Goal: Information Seeking & Learning: Learn about a topic

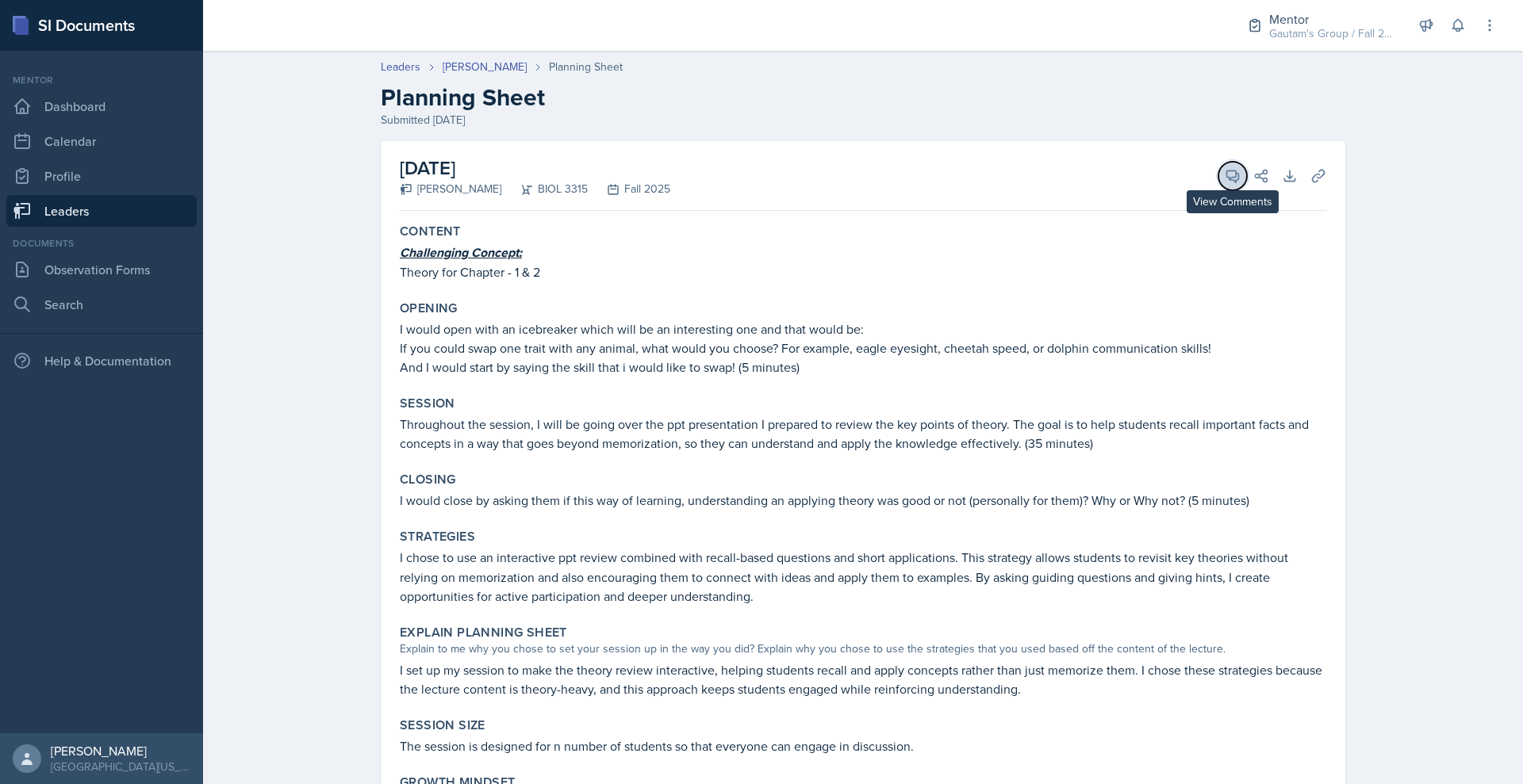
click at [1240, 184] on icon at bounding box center [1232, 176] width 15 height 15
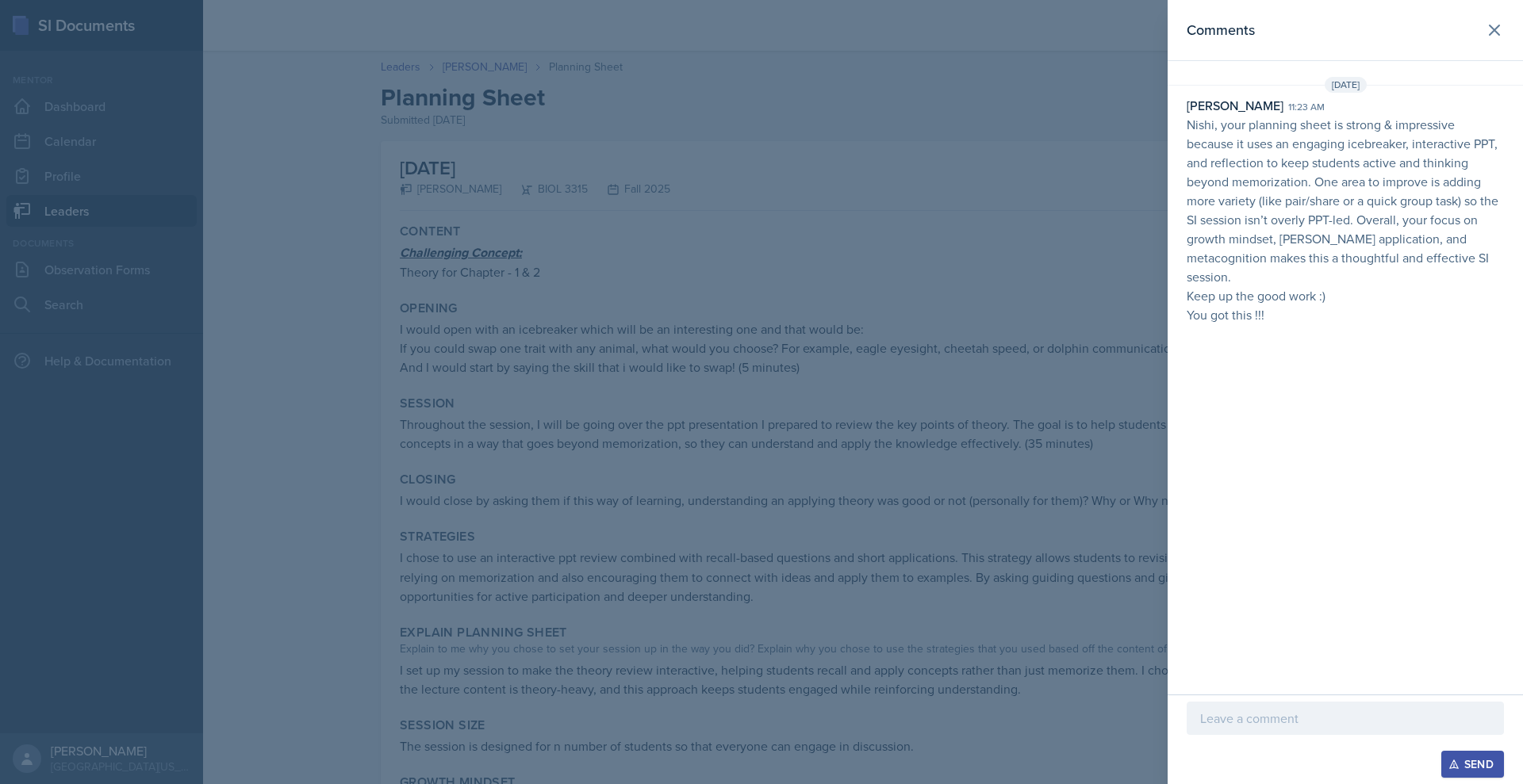
click at [997, 280] on div at bounding box center [762, 392] width 1523 height 784
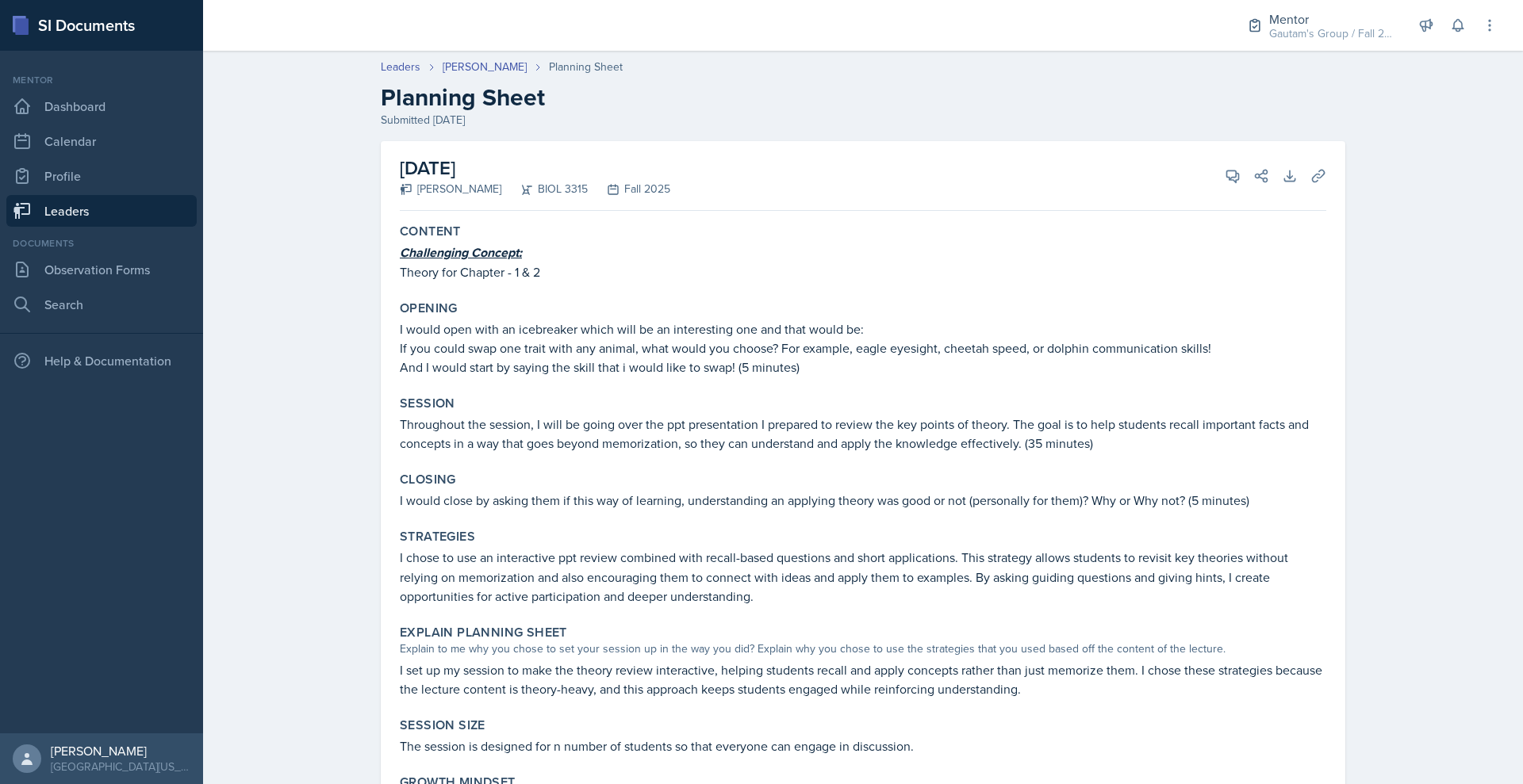
click at [197, 226] on link "Leaders" at bounding box center [101, 210] width 190 height 32
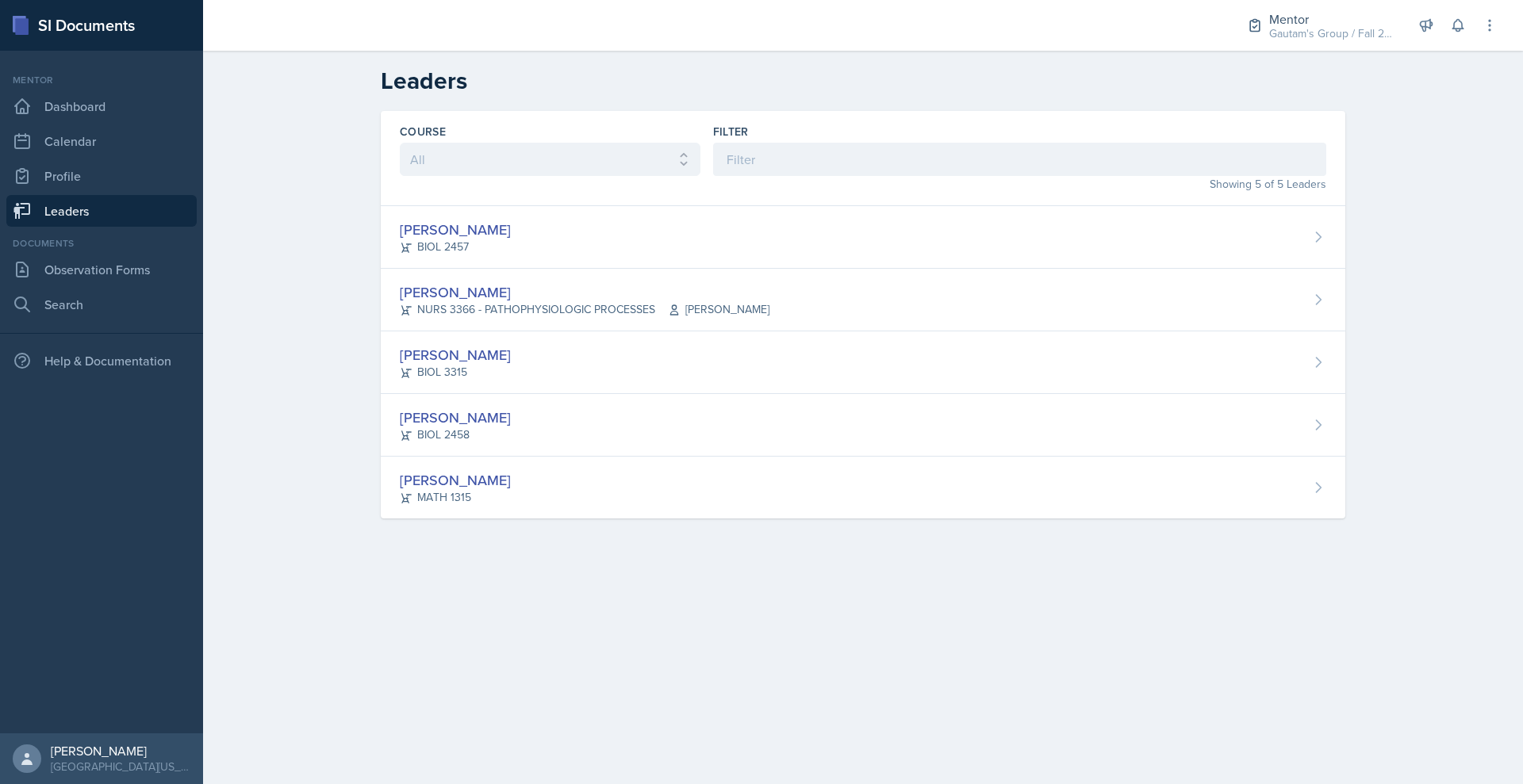
drag, startPoint x: 234, startPoint y: 267, endPoint x: 154, endPoint y: 261, distance: 80.2
click at [154, 226] on link "Leaders" at bounding box center [101, 210] width 190 height 32
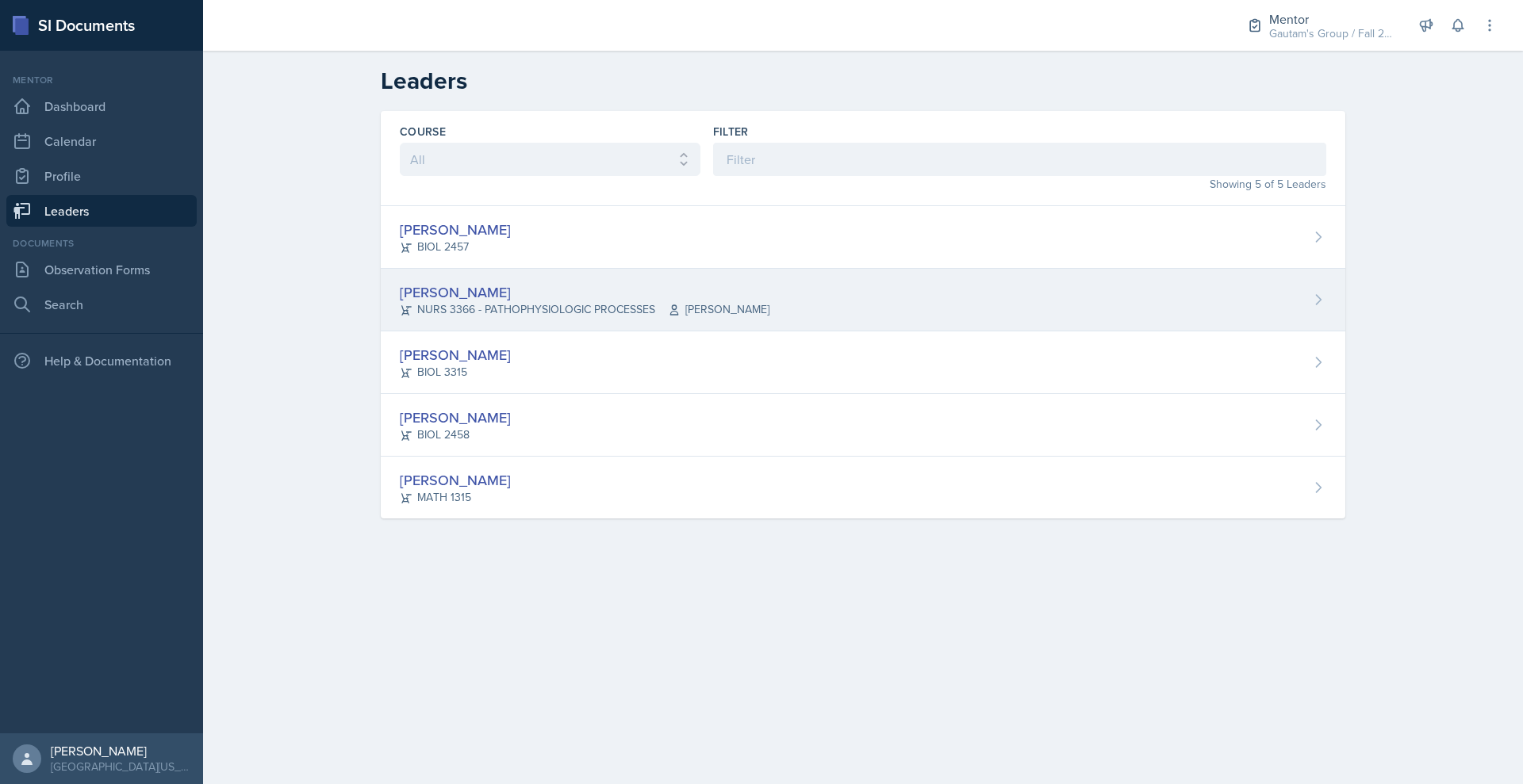
click at [399, 303] on div "[PERSON_NAME]" at bounding box center [584, 292] width 369 height 22
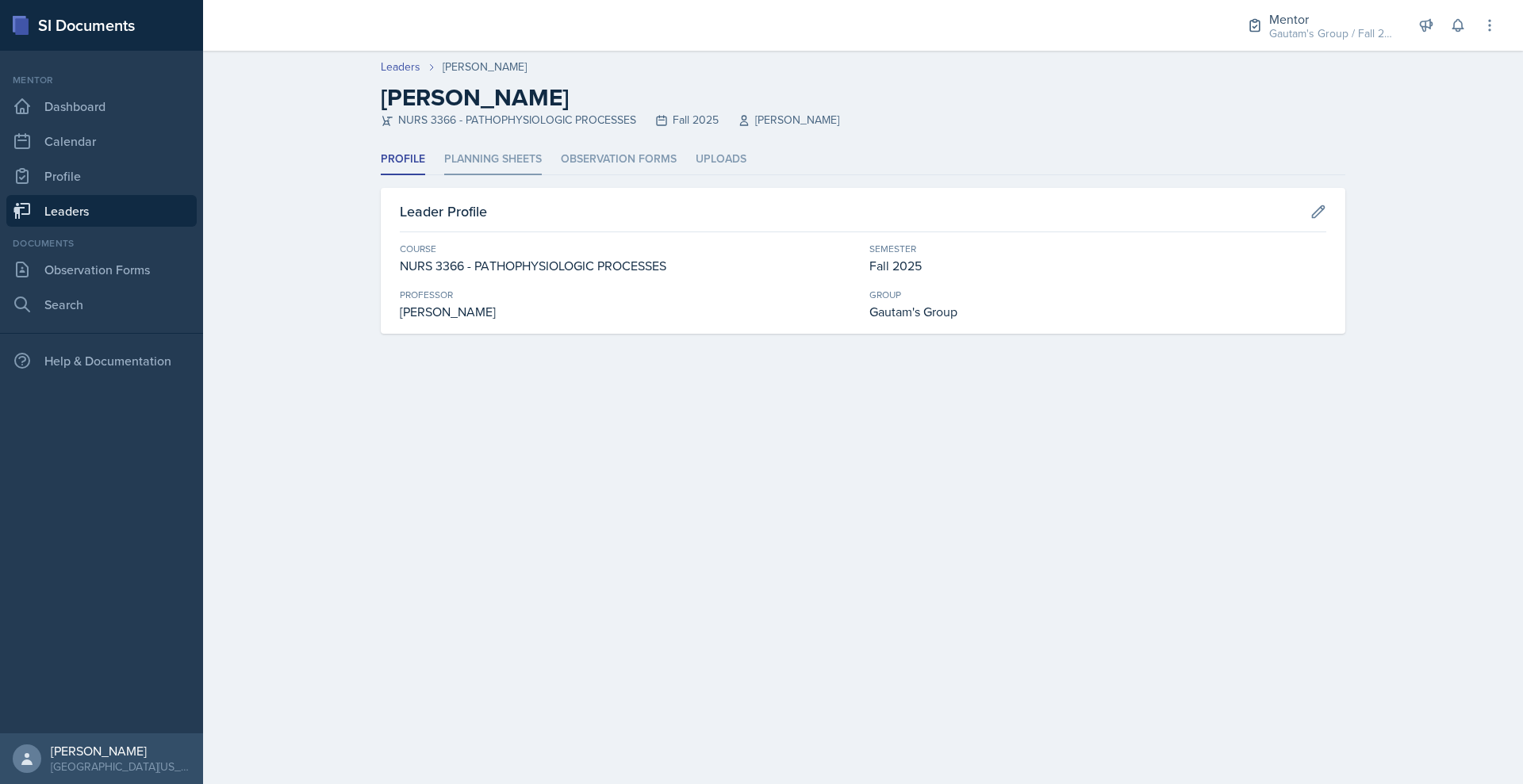
click at [444, 176] on li "Planning Sheets" at bounding box center [492, 160] width 97 height 31
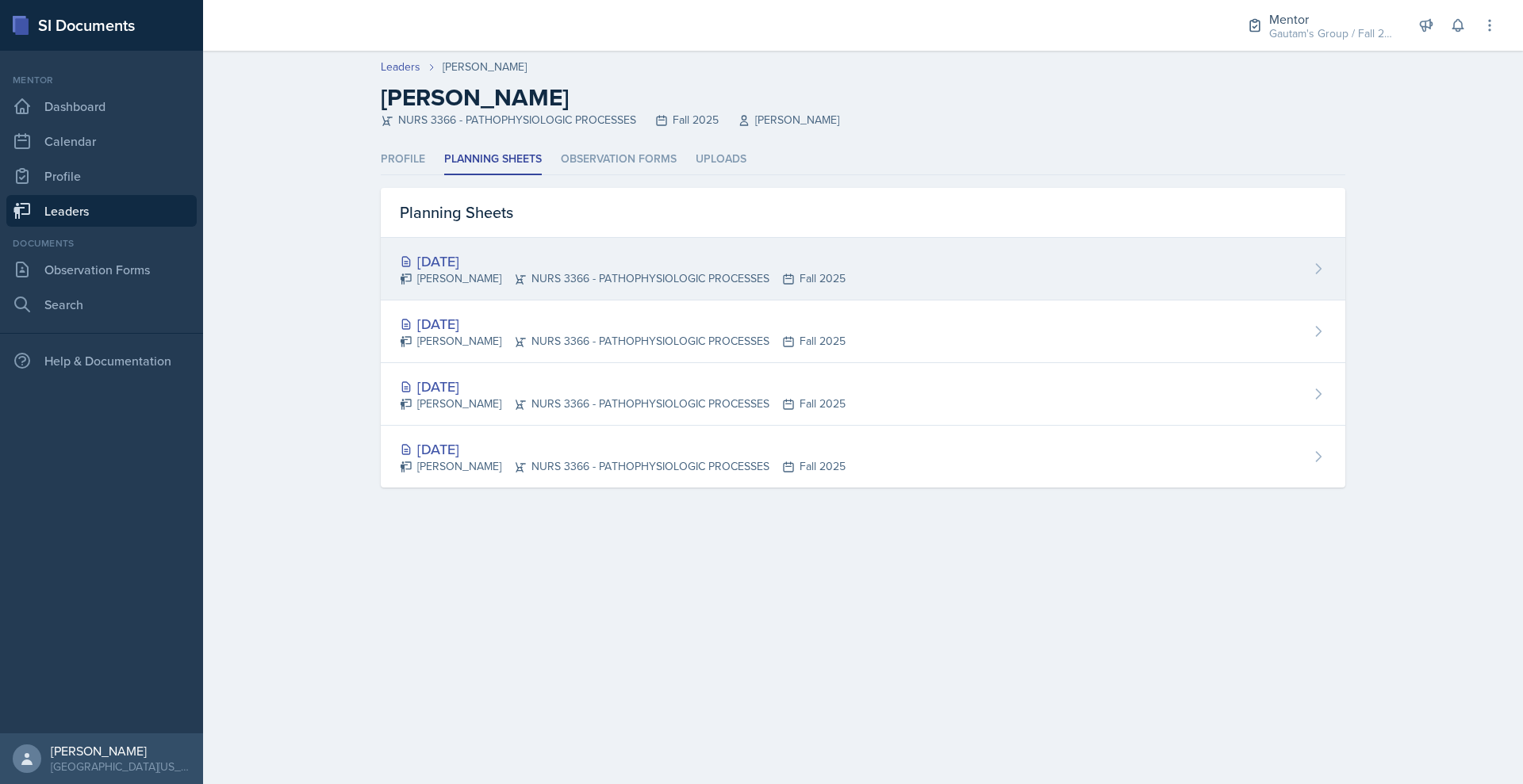
click at [399, 272] on div "[DATE]" at bounding box center [622, 261] width 446 height 22
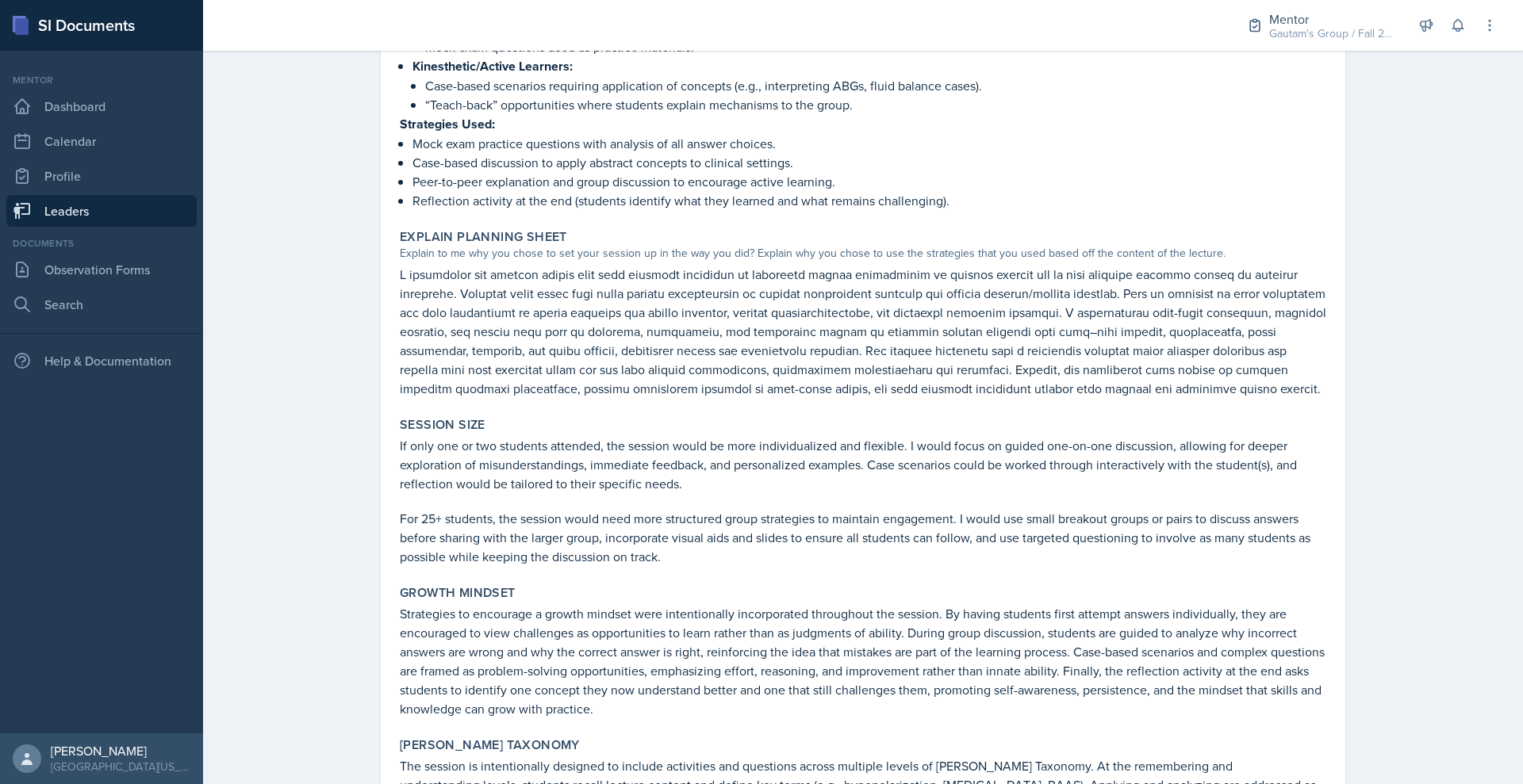
scroll to position [1660, 0]
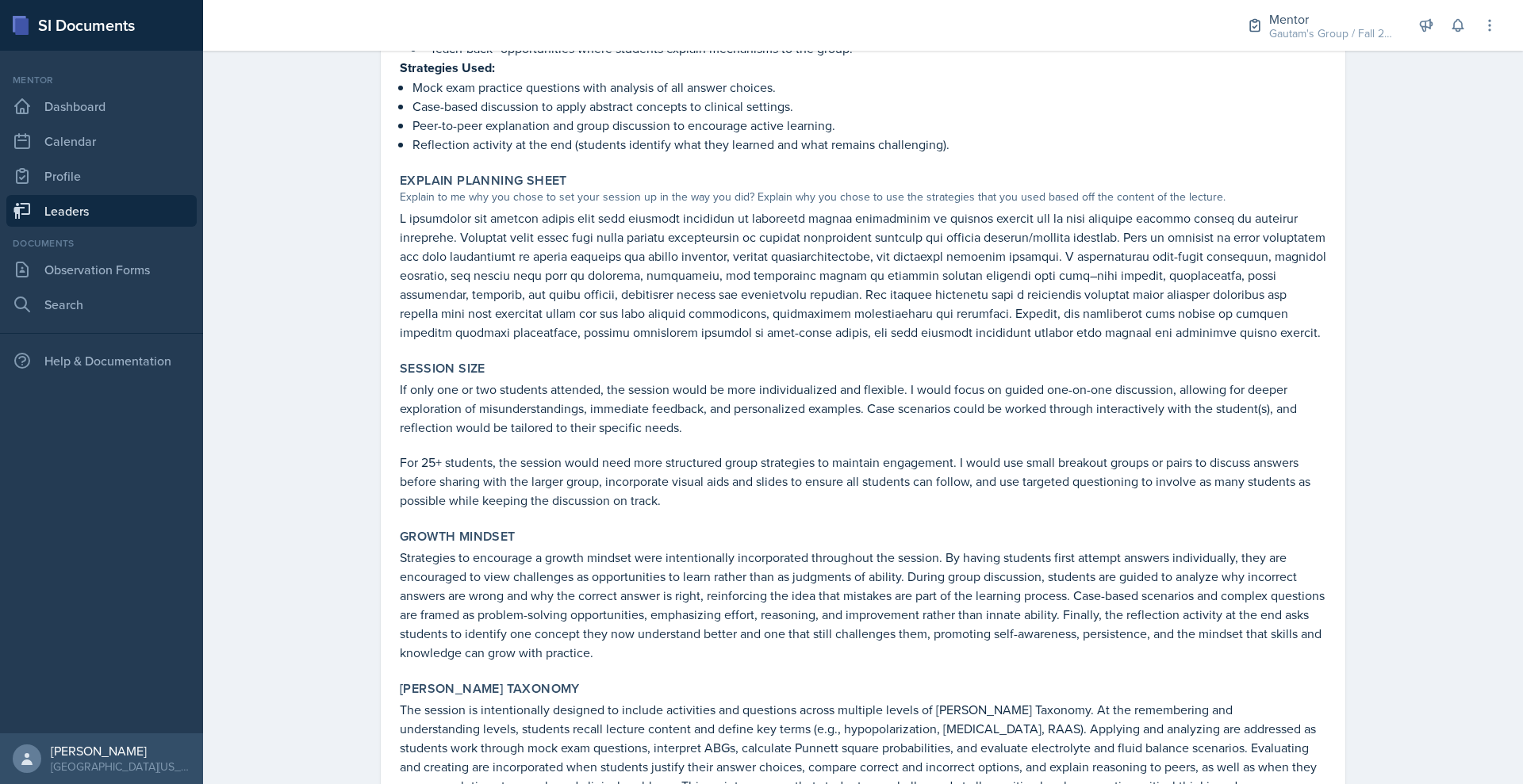
click at [557, 39] on p "Case-based scenarios requiring application of concepts (e.g., interpreting ABGs…" at bounding box center [875, 29] width 901 height 19
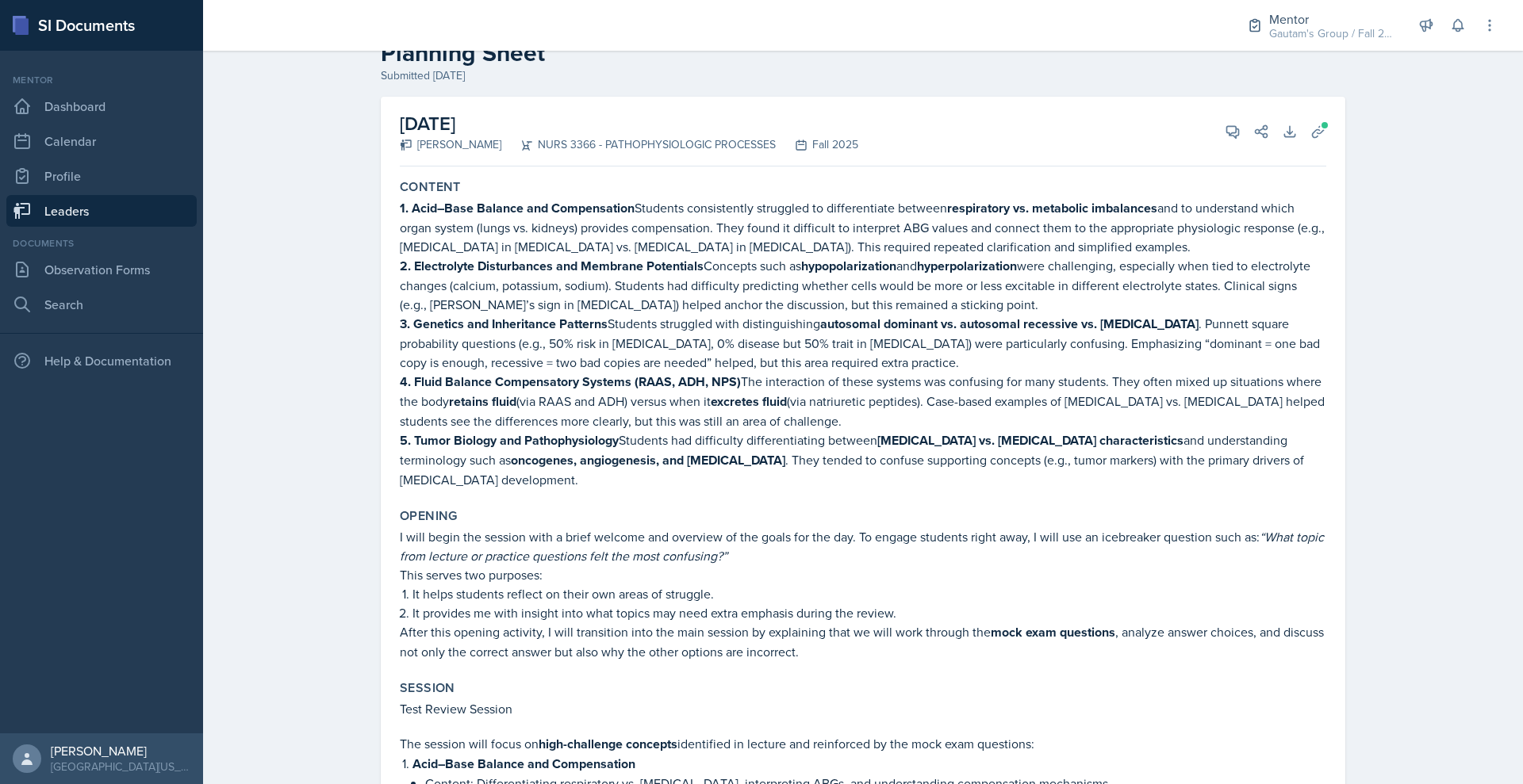
scroll to position [0, 0]
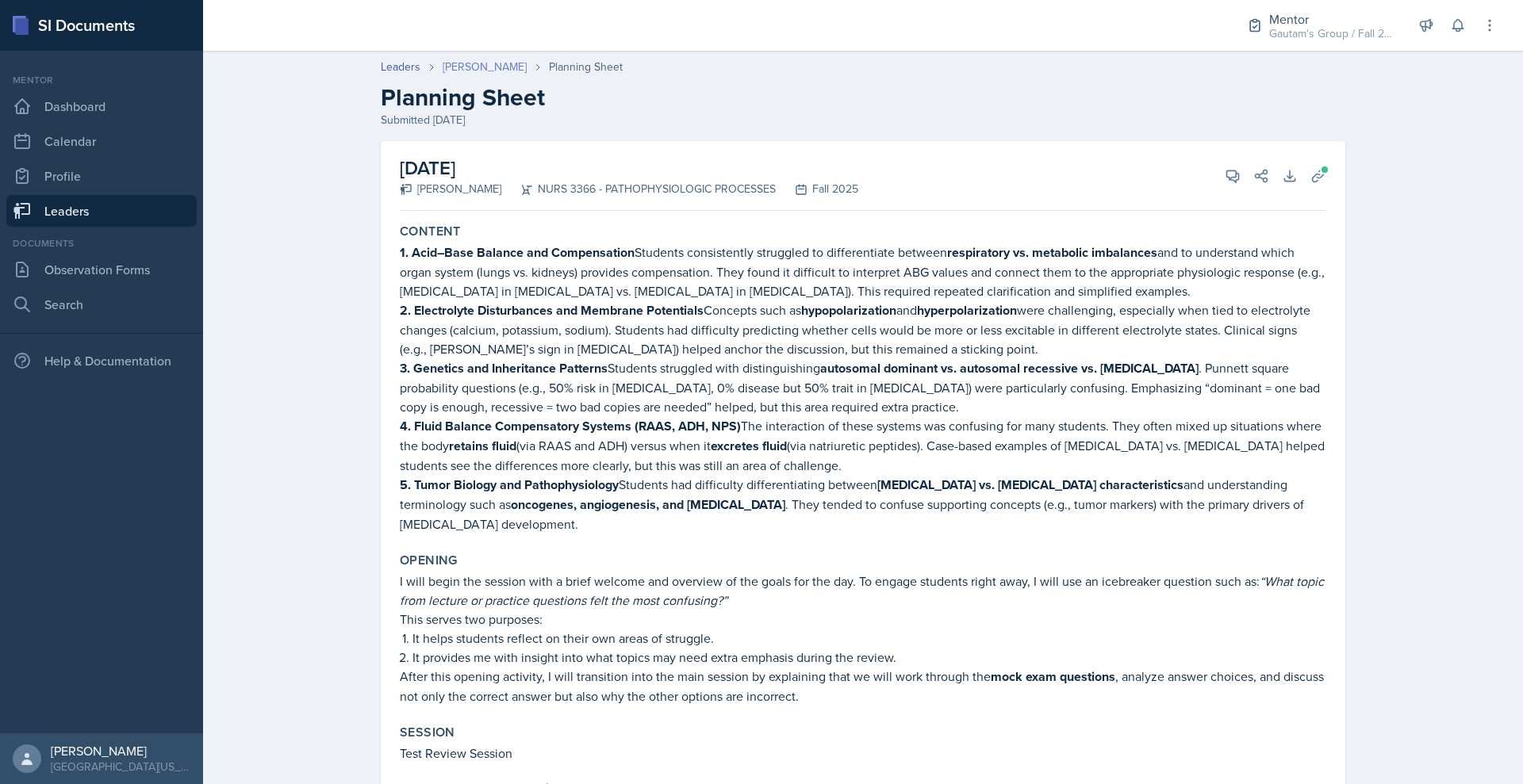
click at [442, 75] on link "[PERSON_NAME]" at bounding box center [484, 67] width 84 height 16
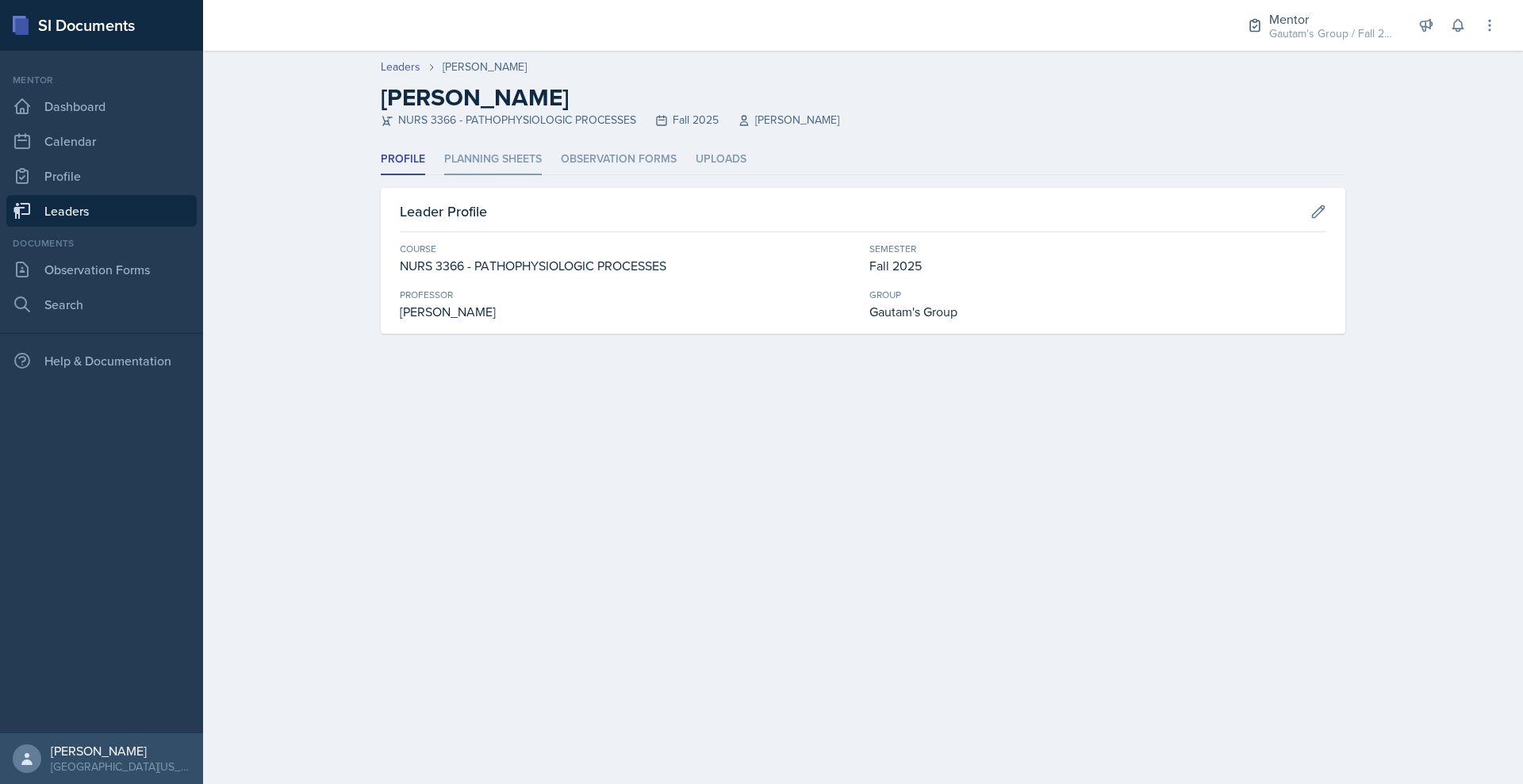
click at [444, 176] on li "Planning Sheets" at bounding box center [492, 160] width 97 height 31
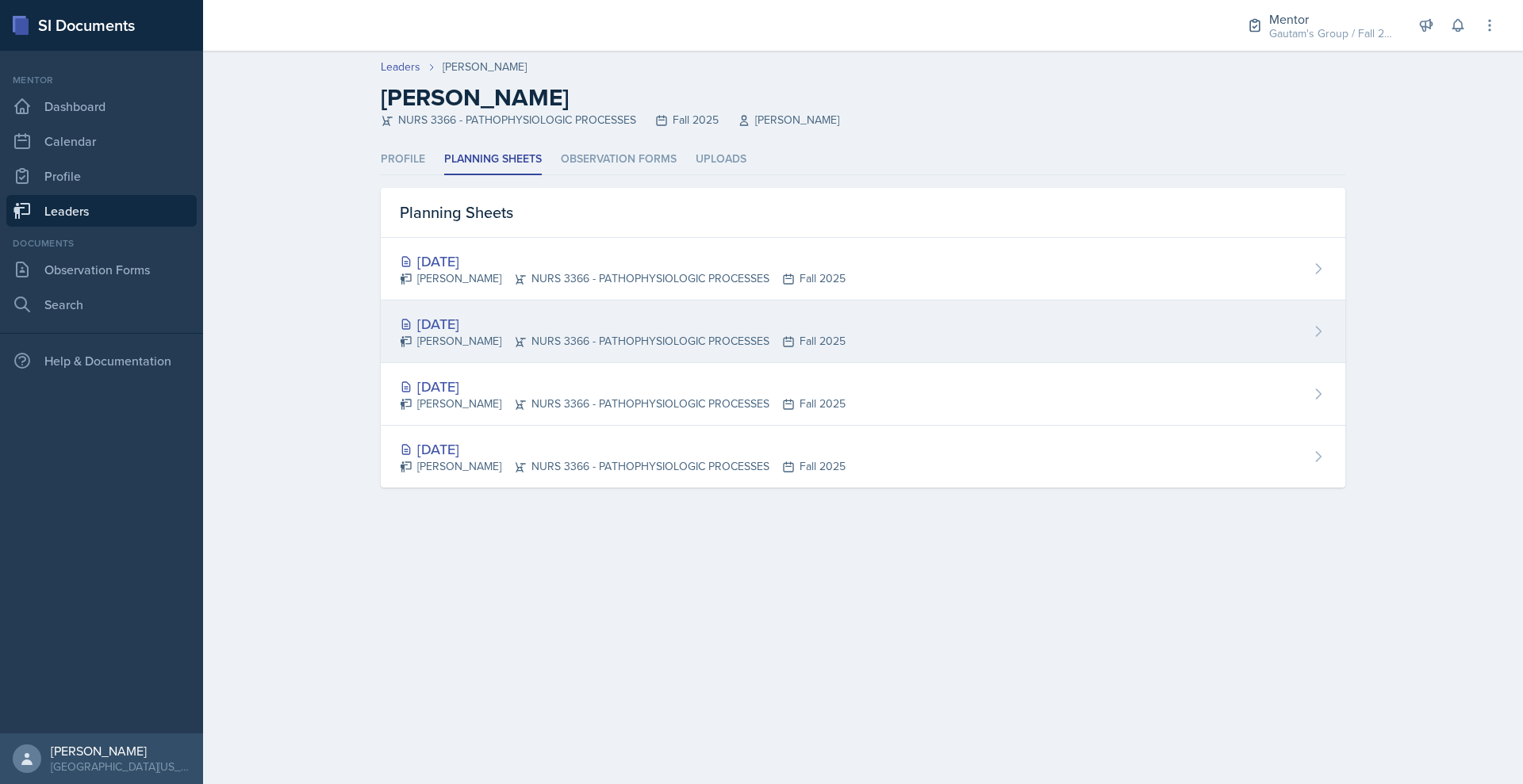
click at [428, 335] on div "[DATE]" at bounding box center [622, 324] width 446 height 22
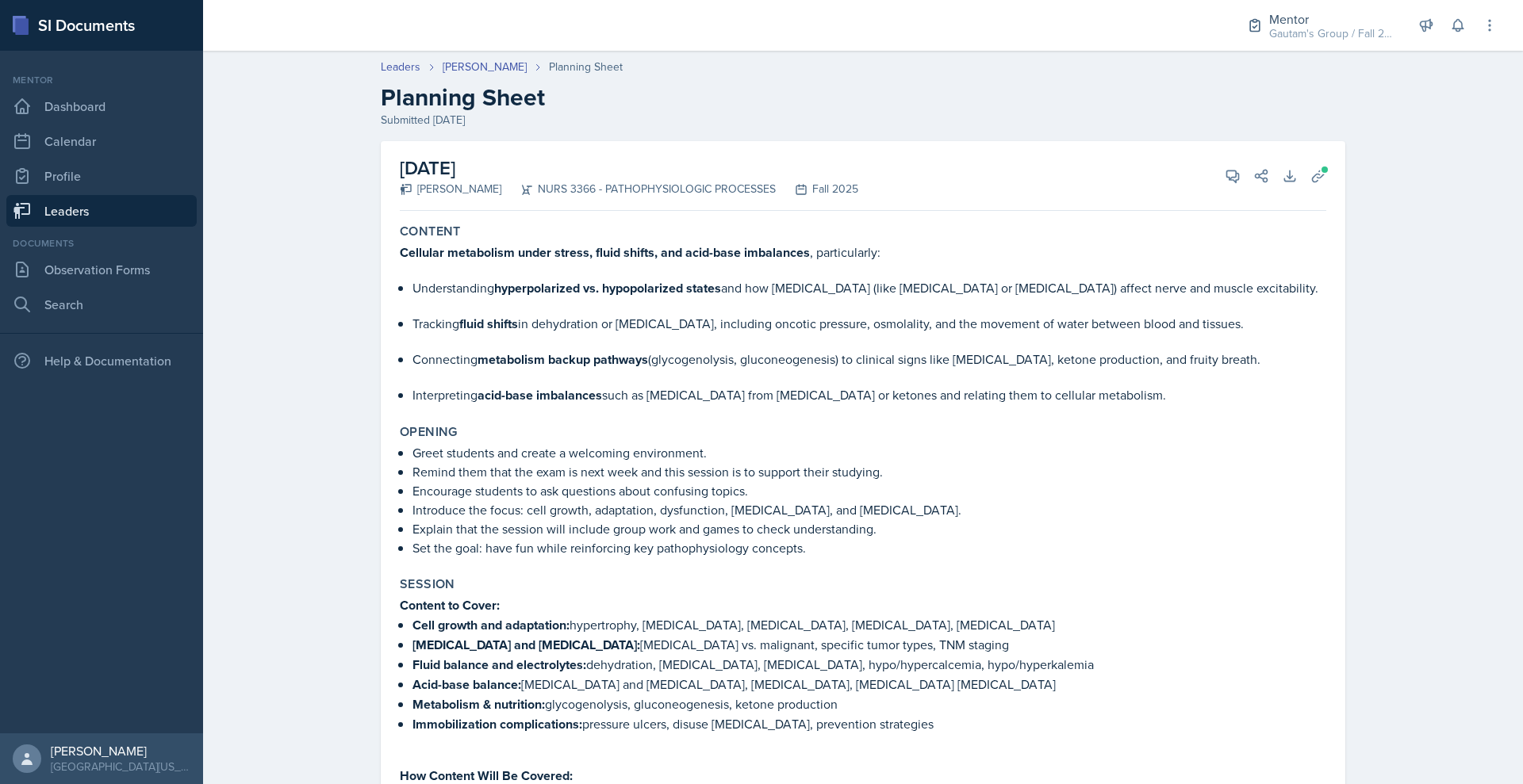
click at [106, 226] on link "Leaders" at bounding box center [101, 210] width 190 height 32
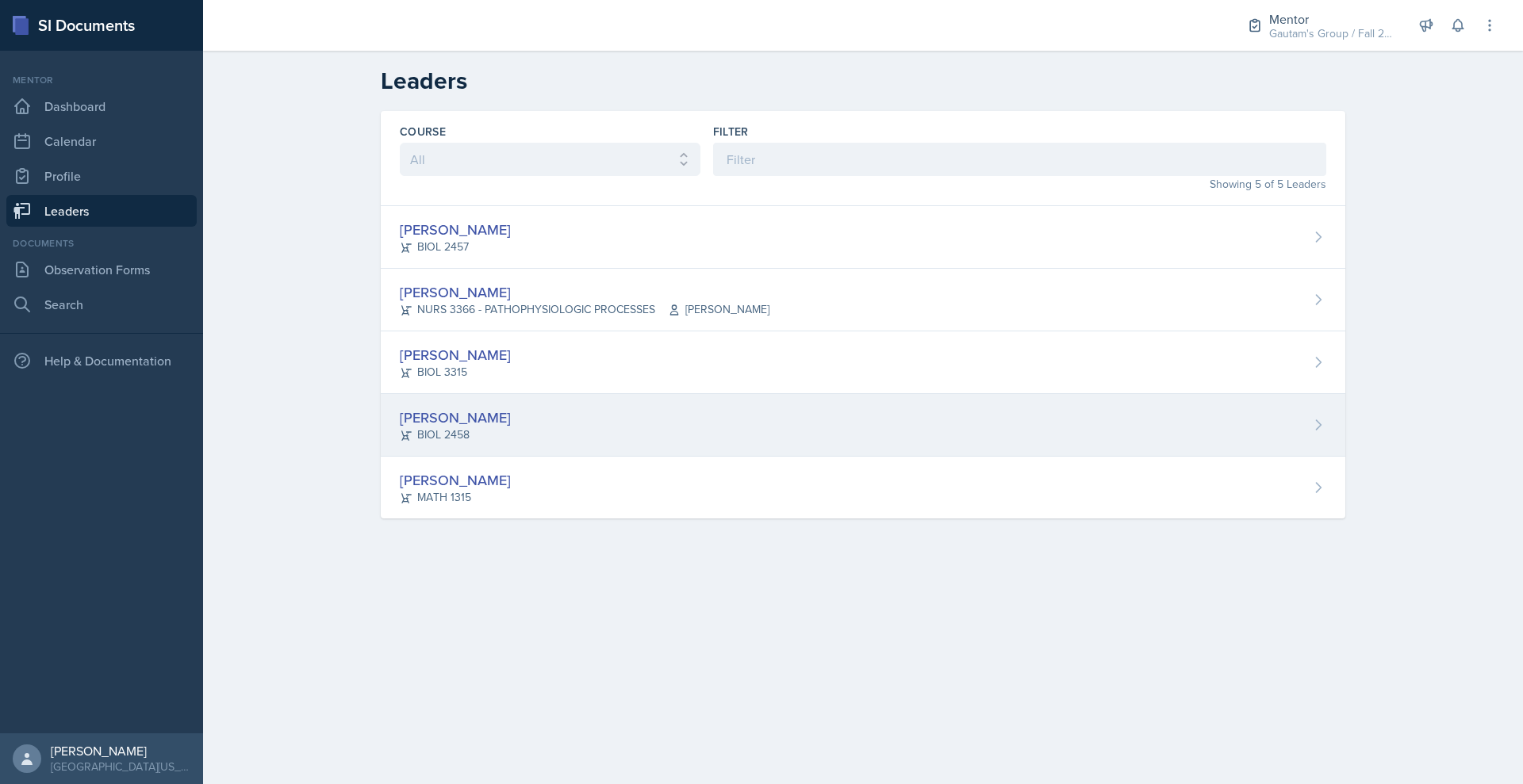
click at [399, 428] on div "[PERSON_NAME]" at bounding box center [455, 417] width 111 height 22
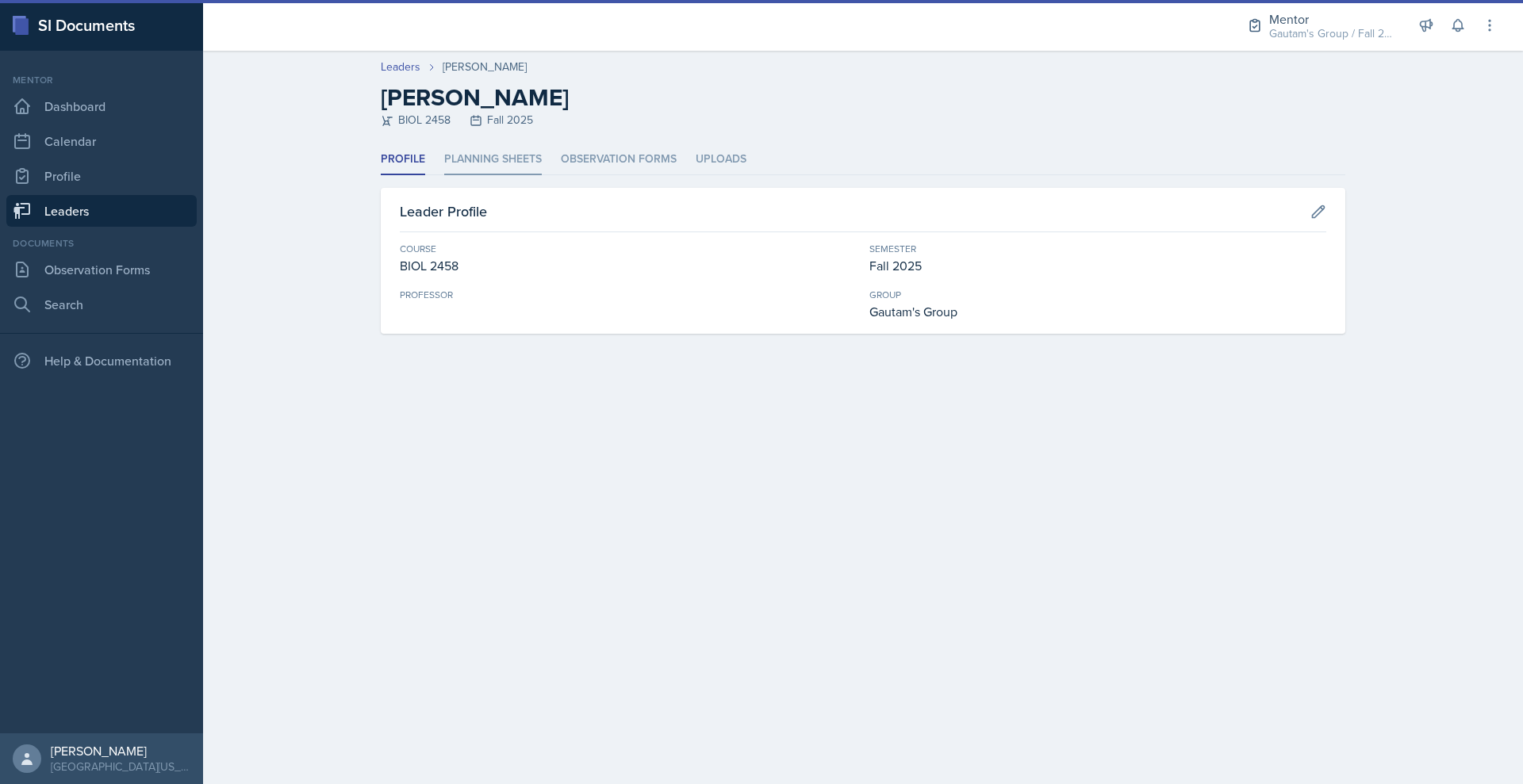
click at [444, 176] on li "Planning Sheets" at bounding box center [492, 160] width 97 height 31
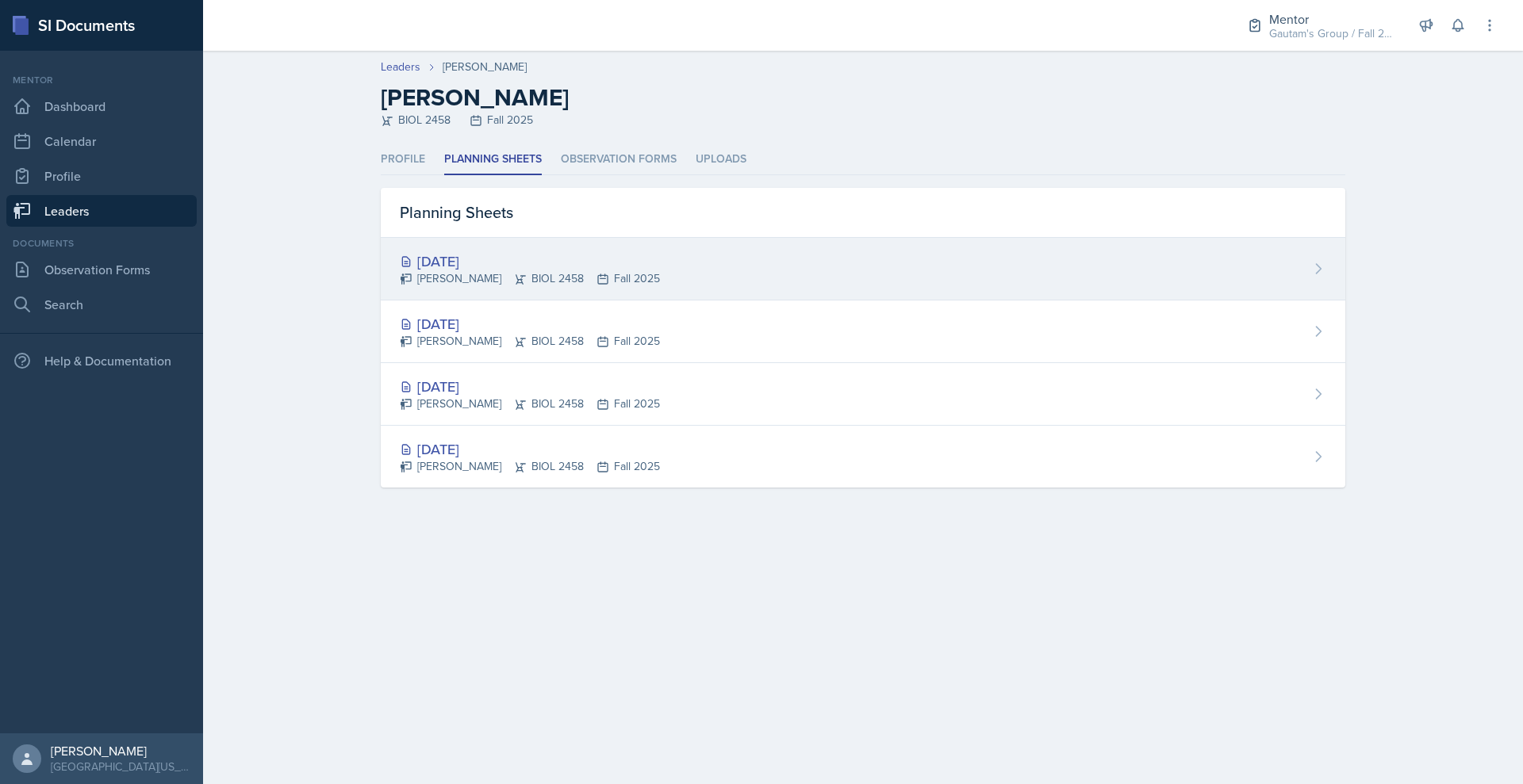
click at [399, 272] on div "[DATE]" at bounding box center [530, 261] width 260 height 22
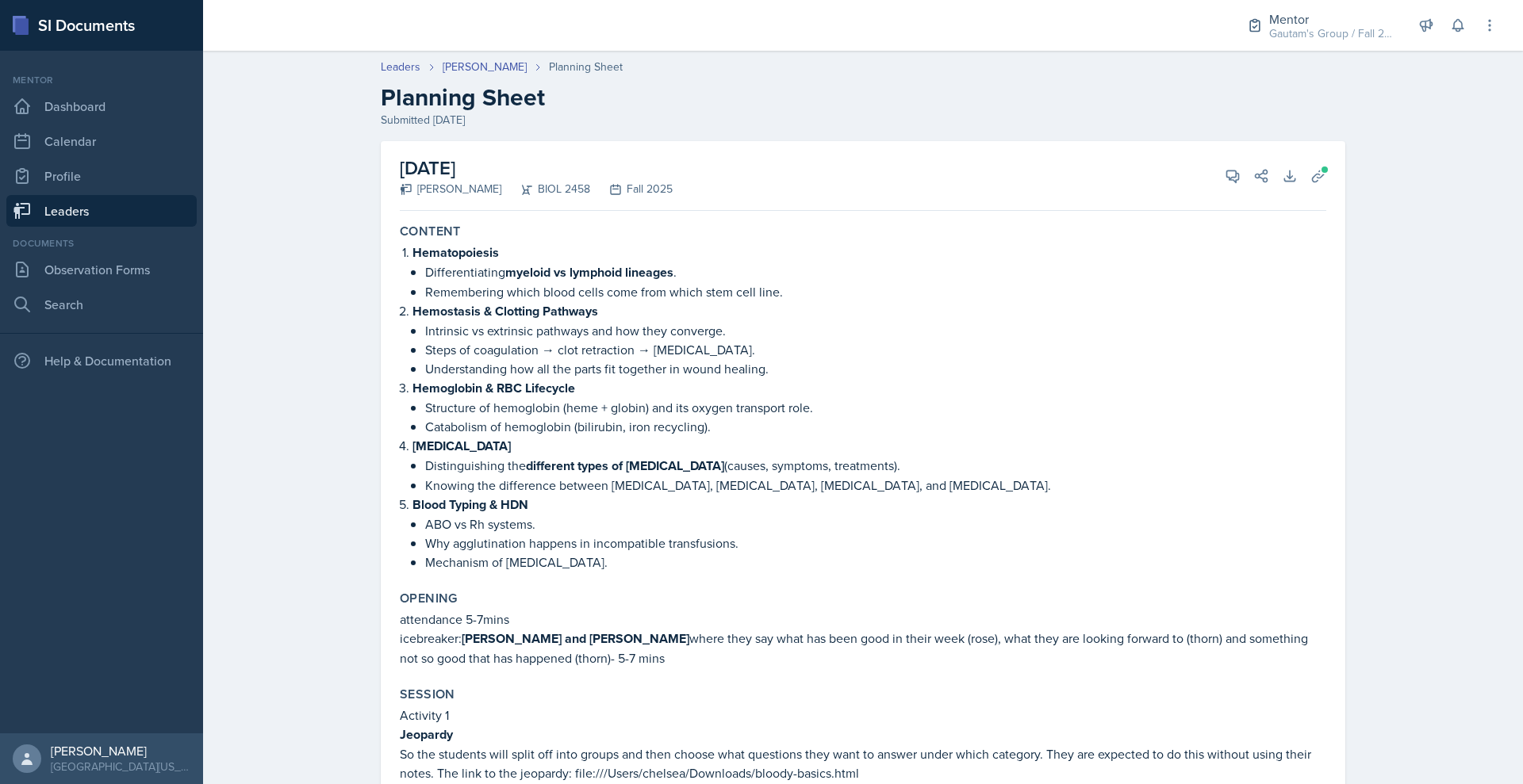
click at [40, 226] on link "Leaders" at bounding box center [101, 210] width 190 height 32
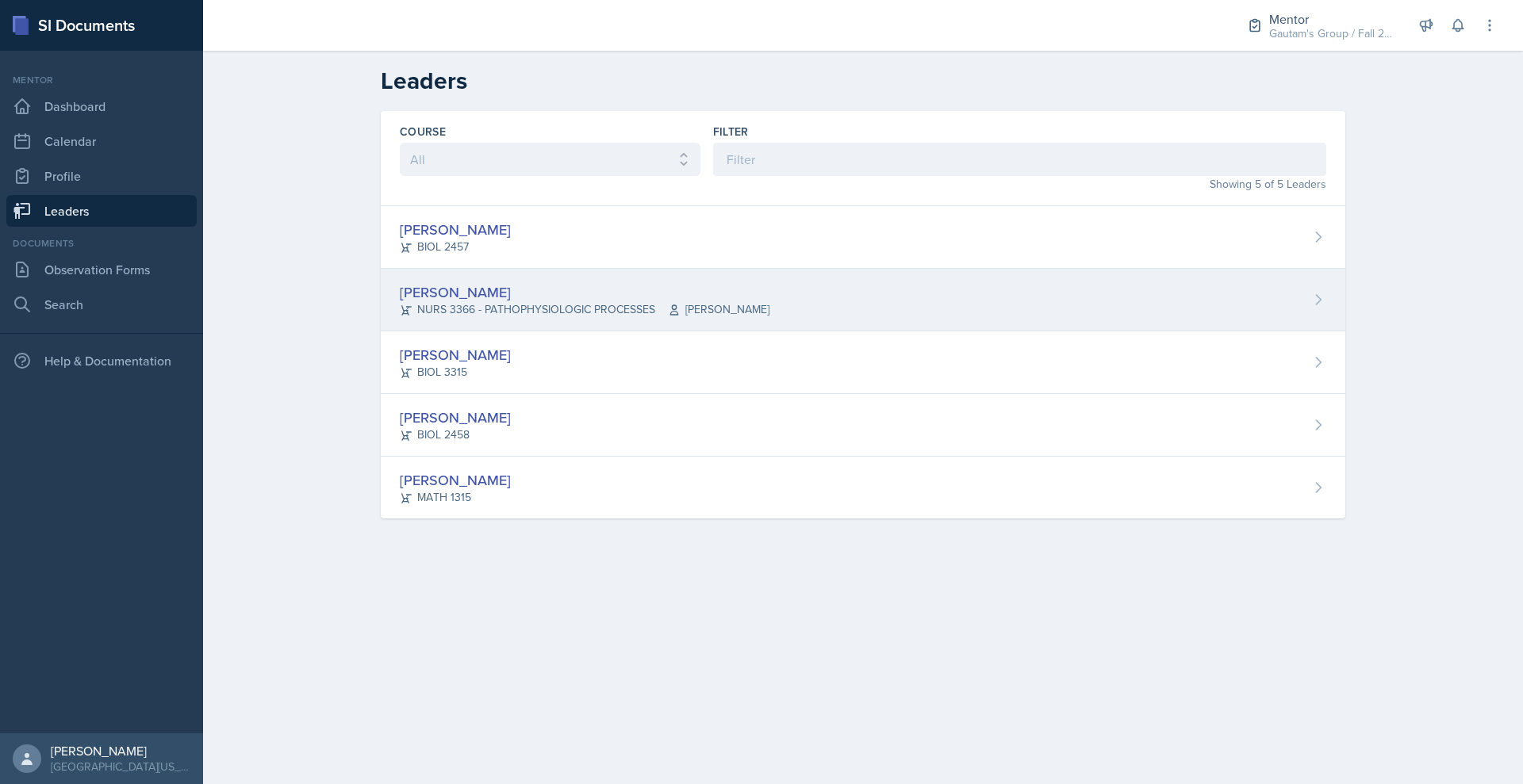
click at [399, 303] on div "[PERSON_NAME]" at bounding box center [584, 292] width 369 height 22
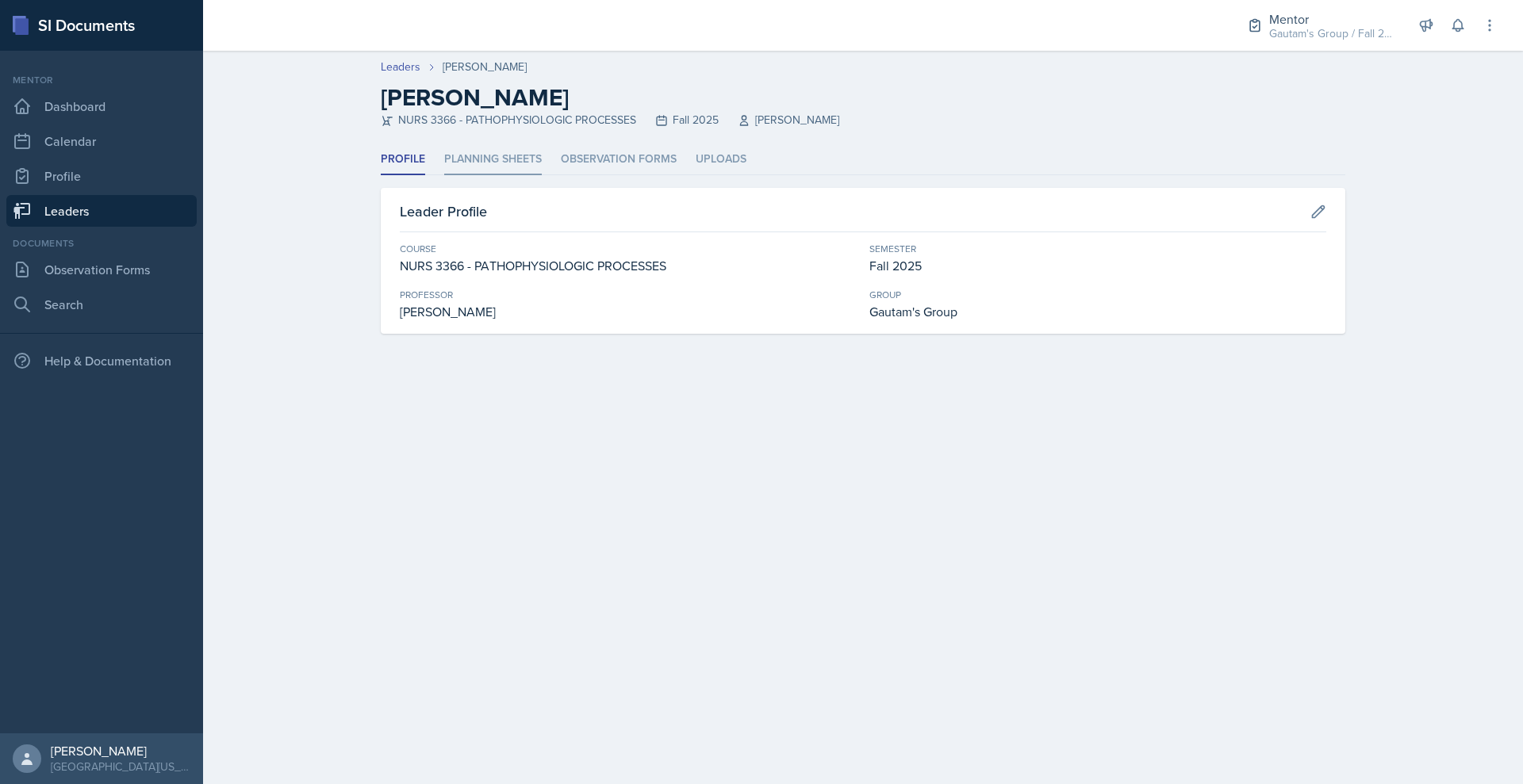
click at [444, 176] on li "Planning Sheets" at bounding box center [492, 160] width 97 height 31
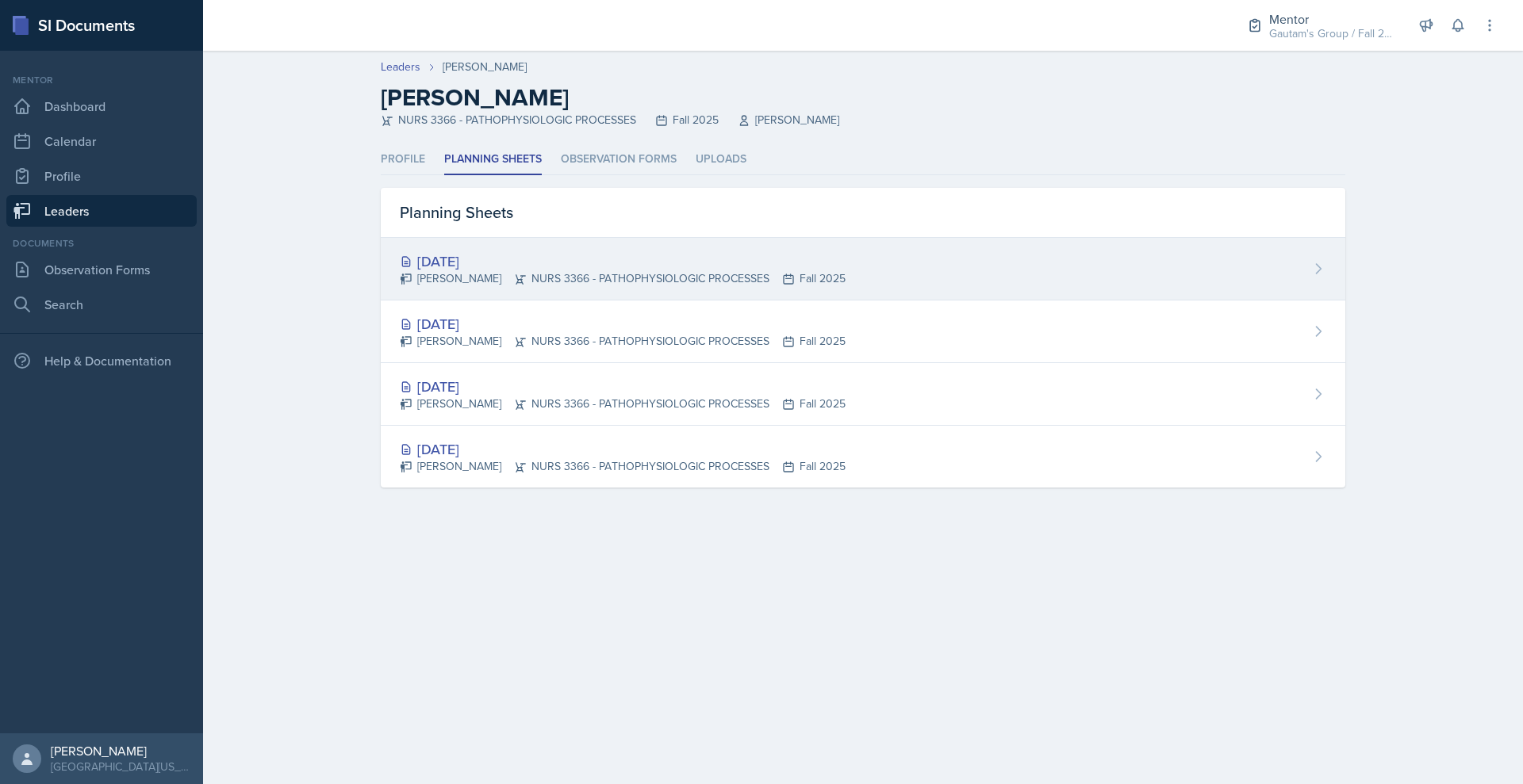
click at [399, 272] on div "[DATE]" at bounding box center [622, 261] width 446 height 22
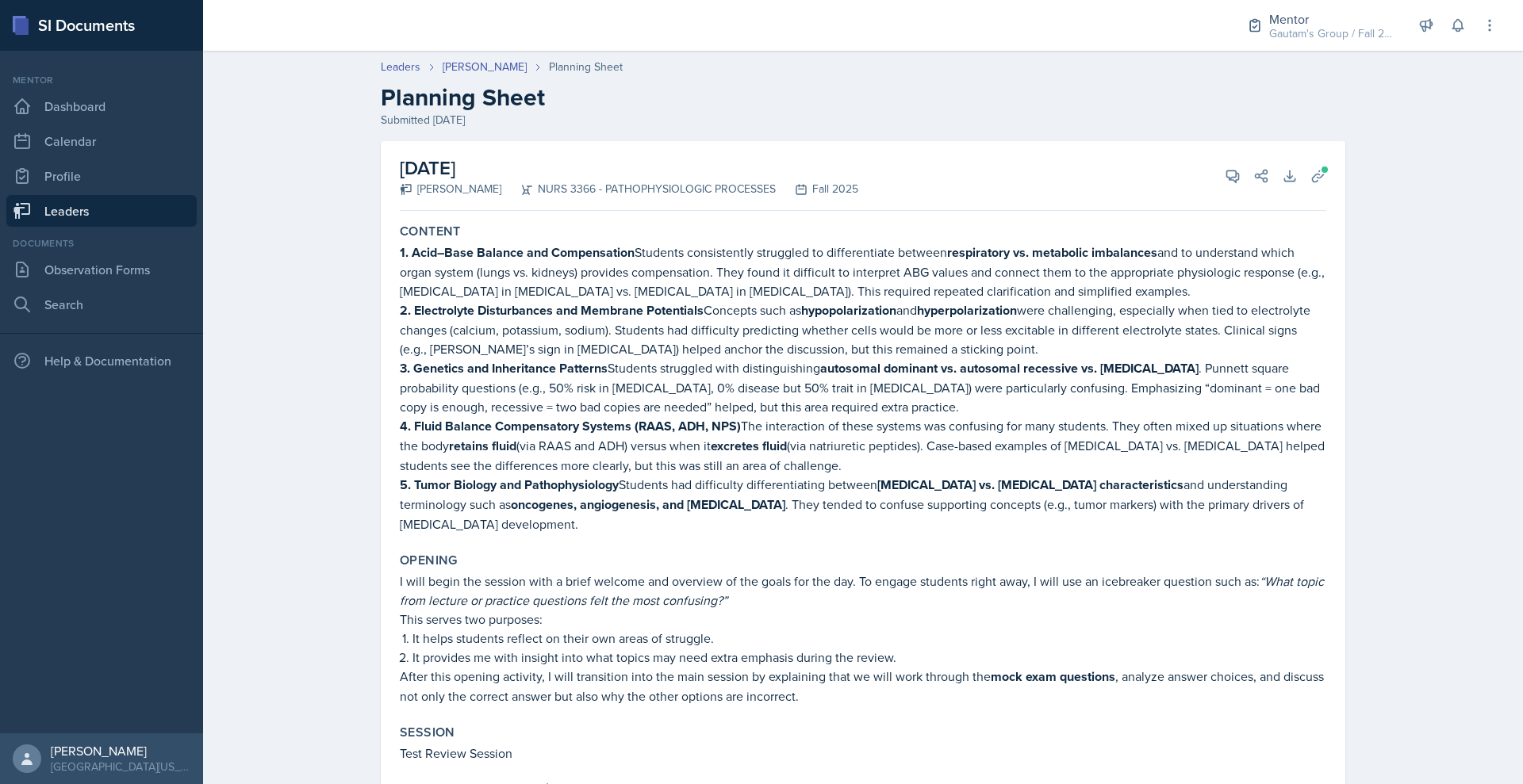
click at [112, 226] on link "Leaders" at bounding box center [101, 210] width 190 height 32
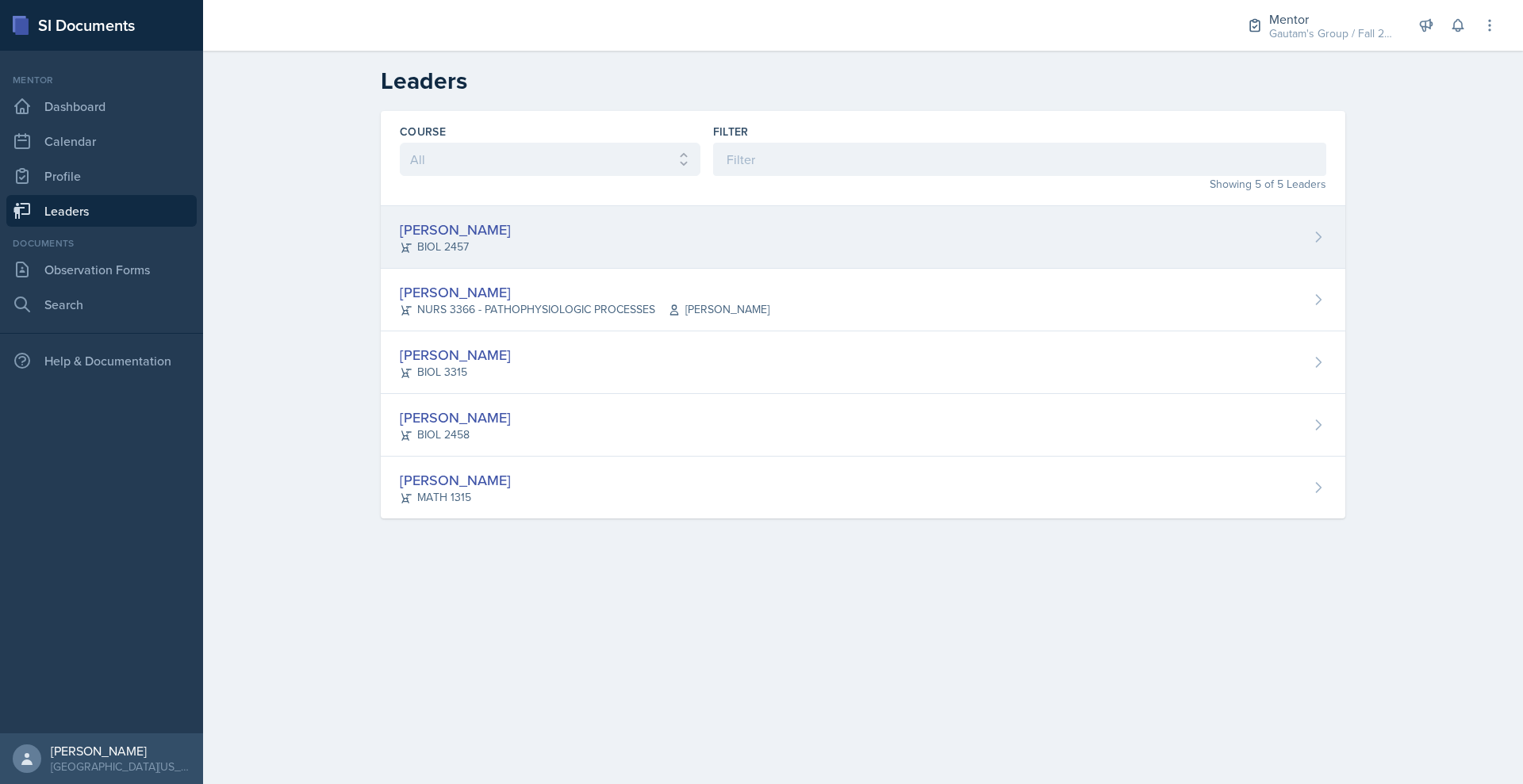
click at [425, 240] on div "[PERSON_NAME]" at bounding box center [455, 230] width 111 height 22
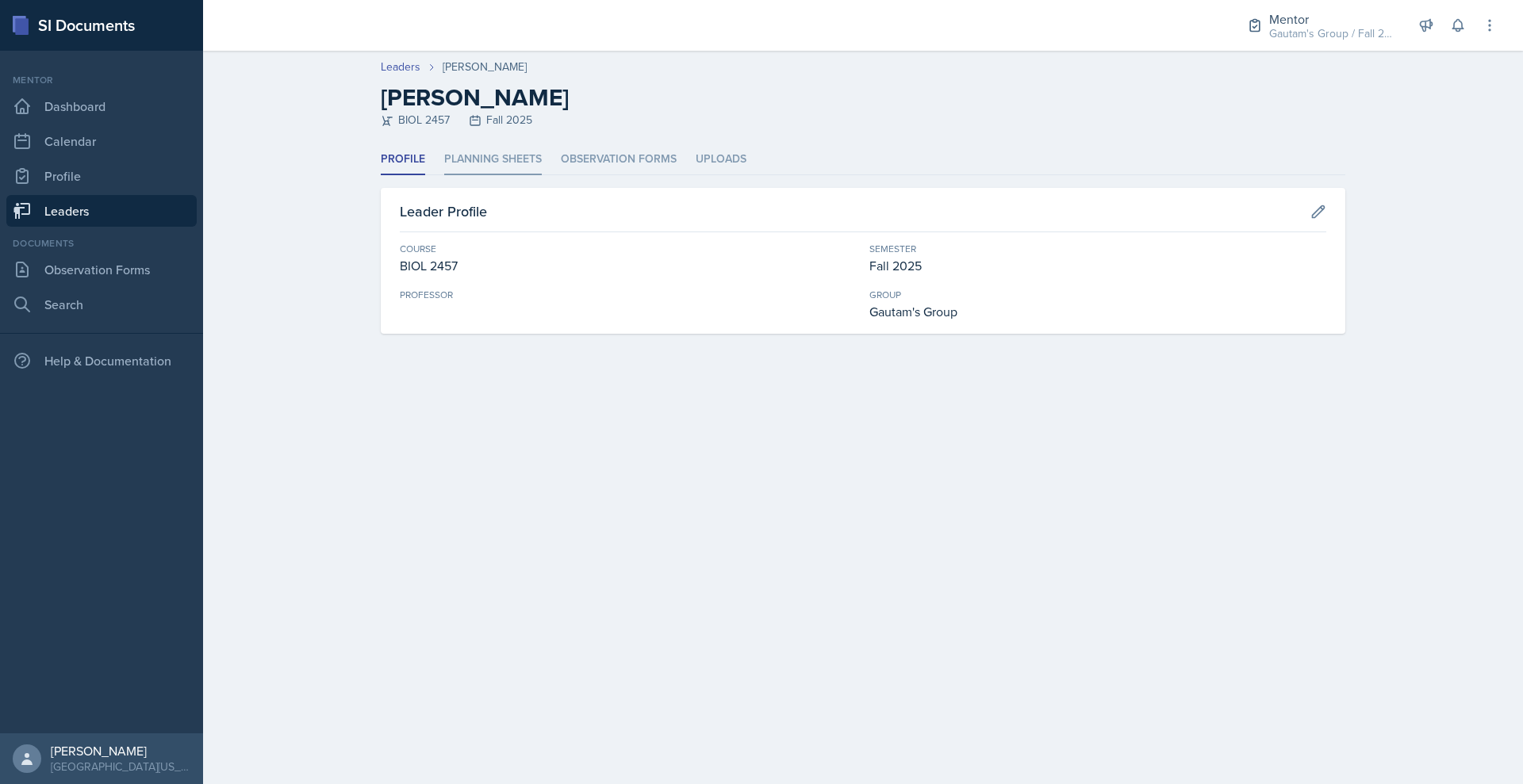
click at [460, 176] on li "Planning Sheets" at bounding box center [492, 160] width 97 height 31
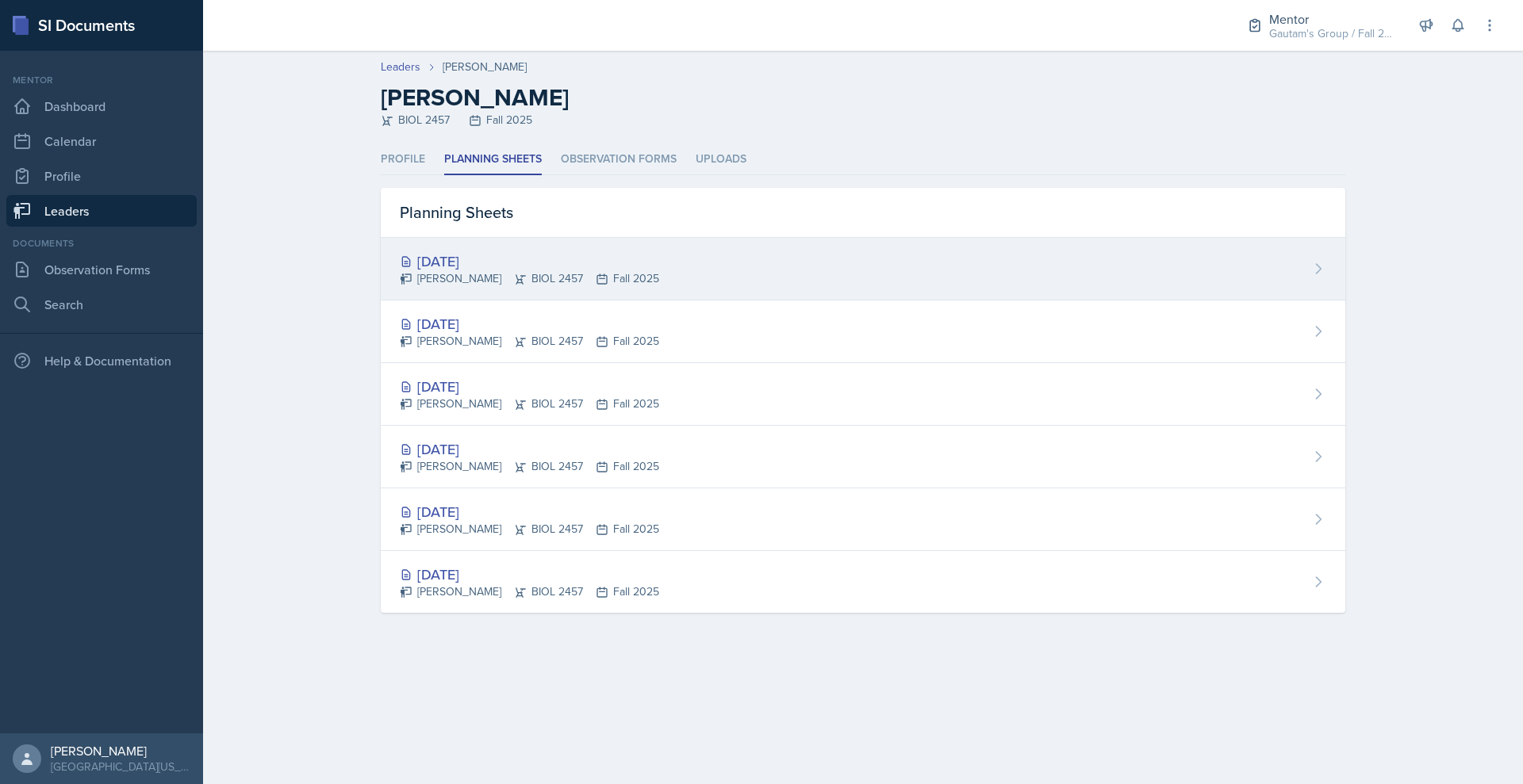
click at [399, 272] on div "[DATE]" at bounding box center [529, 261] width 259 height 22
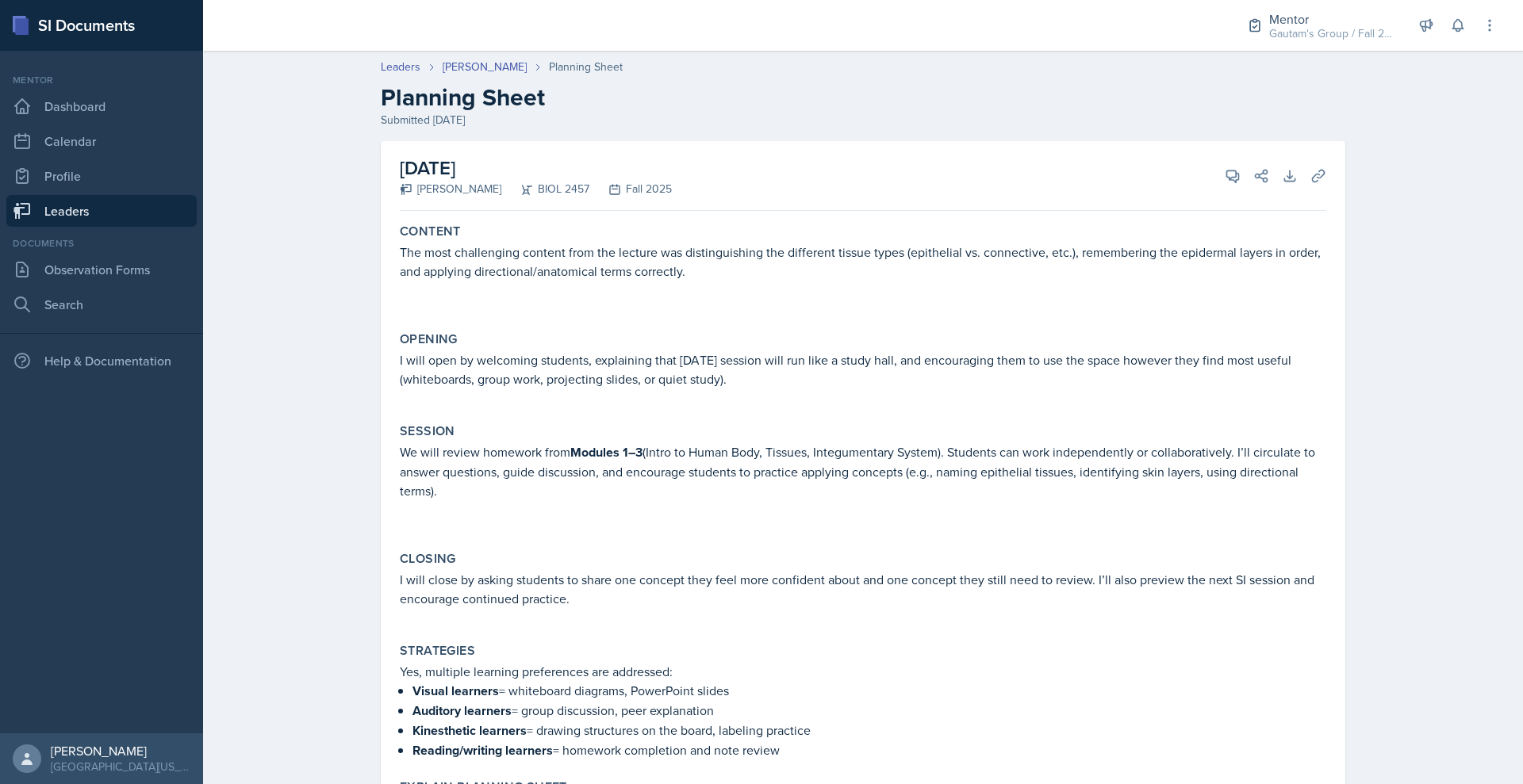
click at [126, 226] on link "Leaders" at bounding box center [101, 210] width 190 height 32
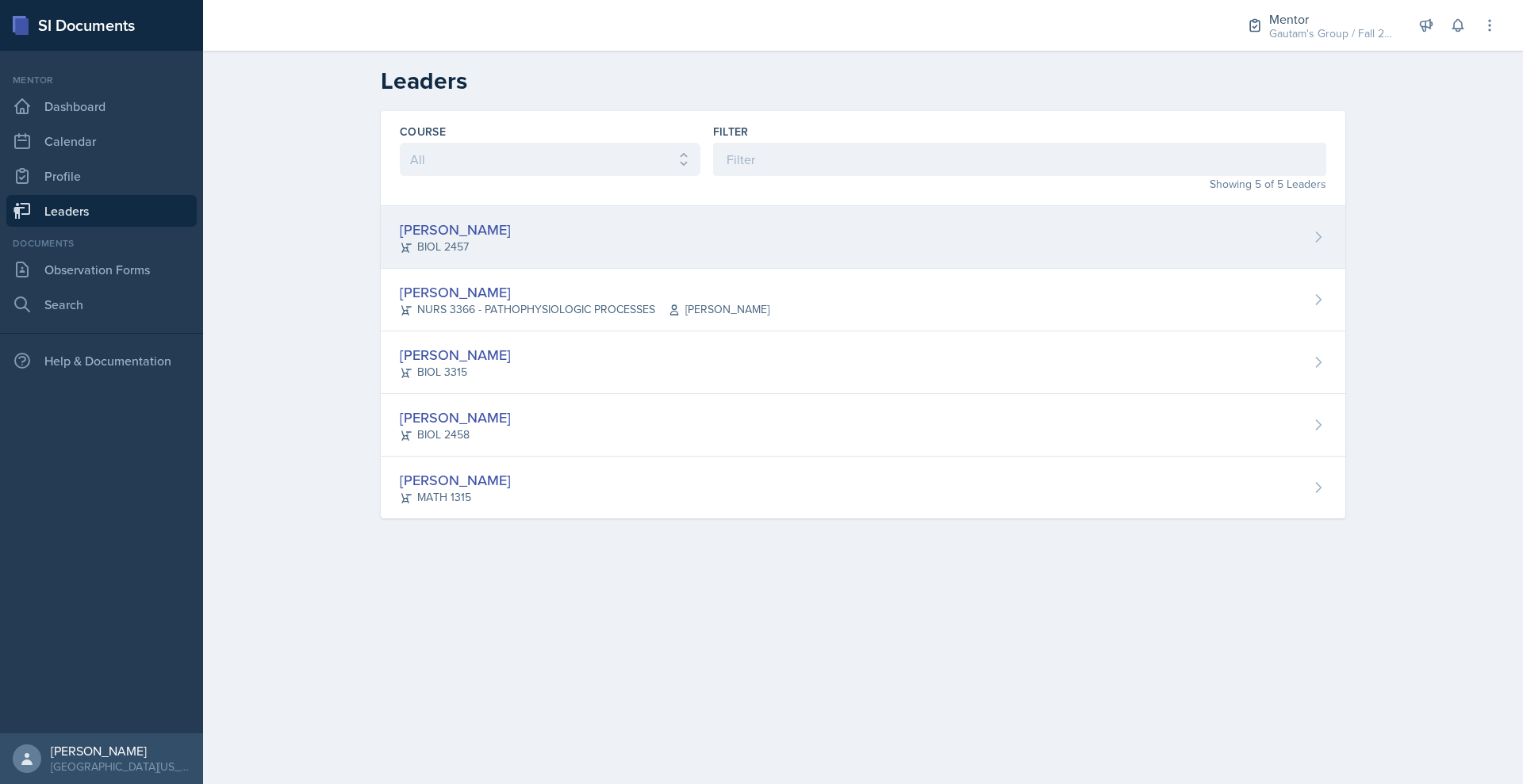
click at [399, 240] on div "[PERSON_NAME]" at bounding box center [455, 230] width 111 height 22
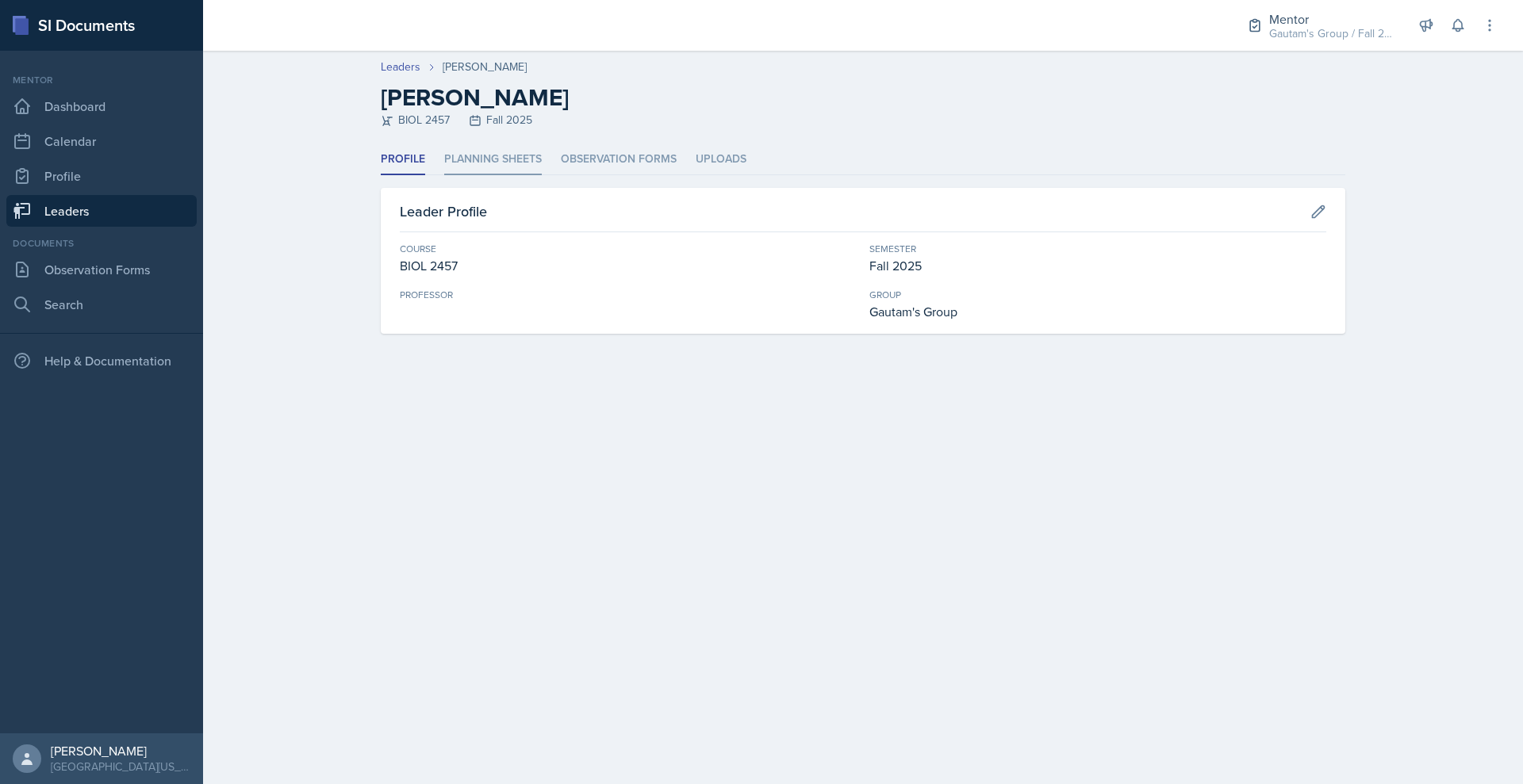
click at [444, 176] on li "Planning Sheets" at bounding box center [492, 160] width 97 height 31
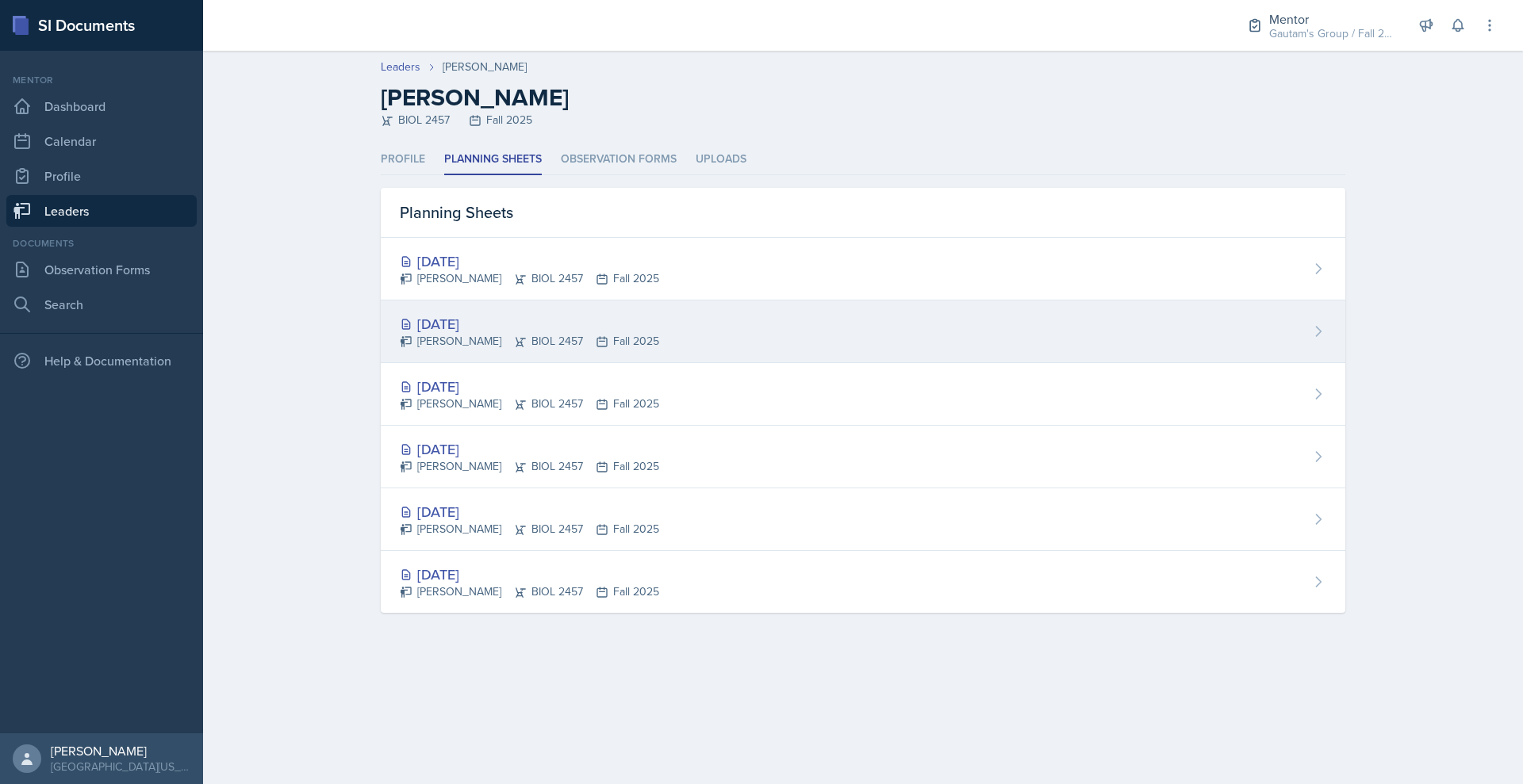
click at [411, 335] on div "[DATE]" at bounding box center [529, 324] width 259 height 22
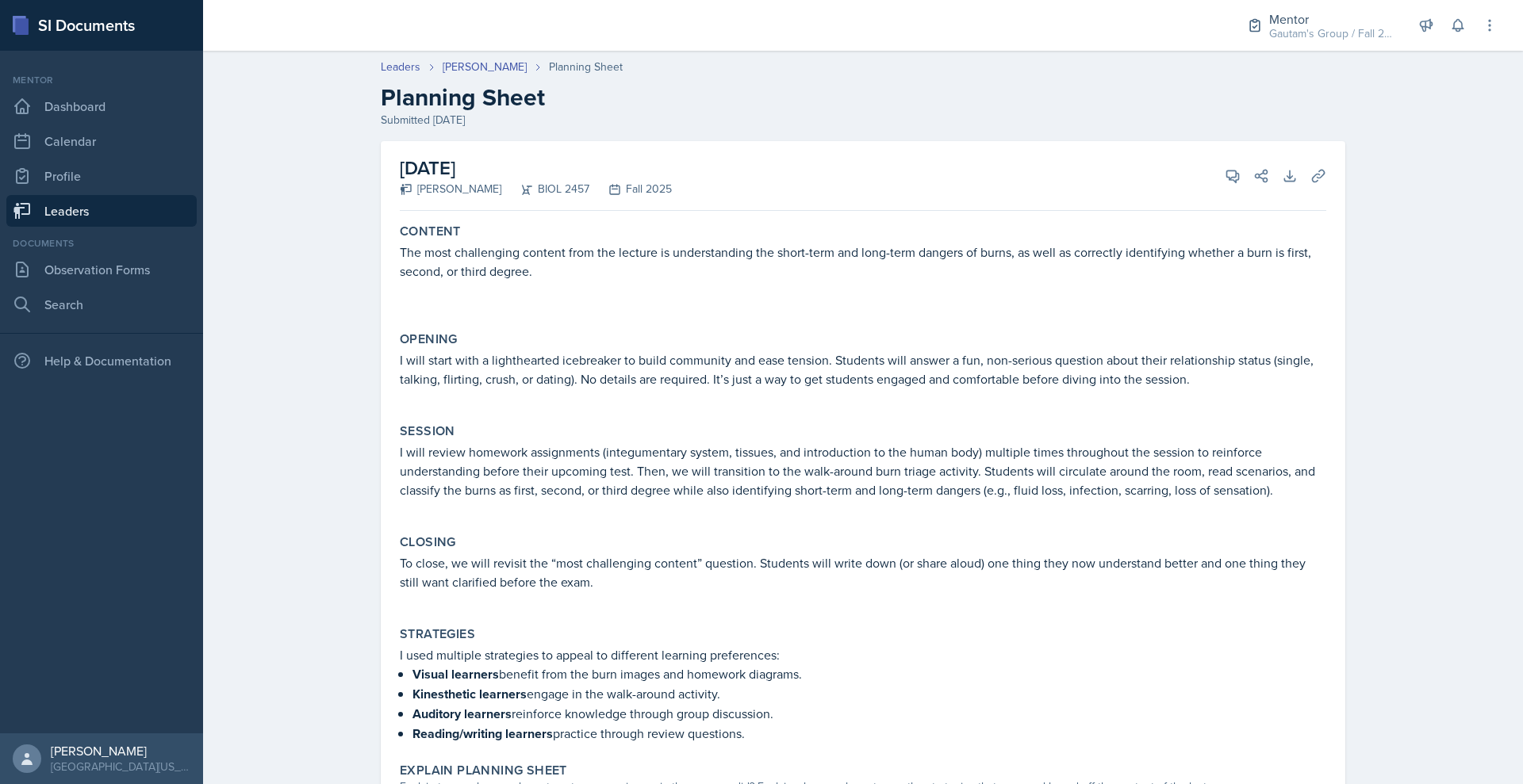
click at [439, 98] on div "Leaders [PERSON_NAME] Planning Sheet Planning Sheet Submitted [DATE]" at bounding box center [863, 94] width 1015 height 70
click at [442, 75] on link "[PERSON_NAME]" at bounding box center [484, 67] width 84 height 16
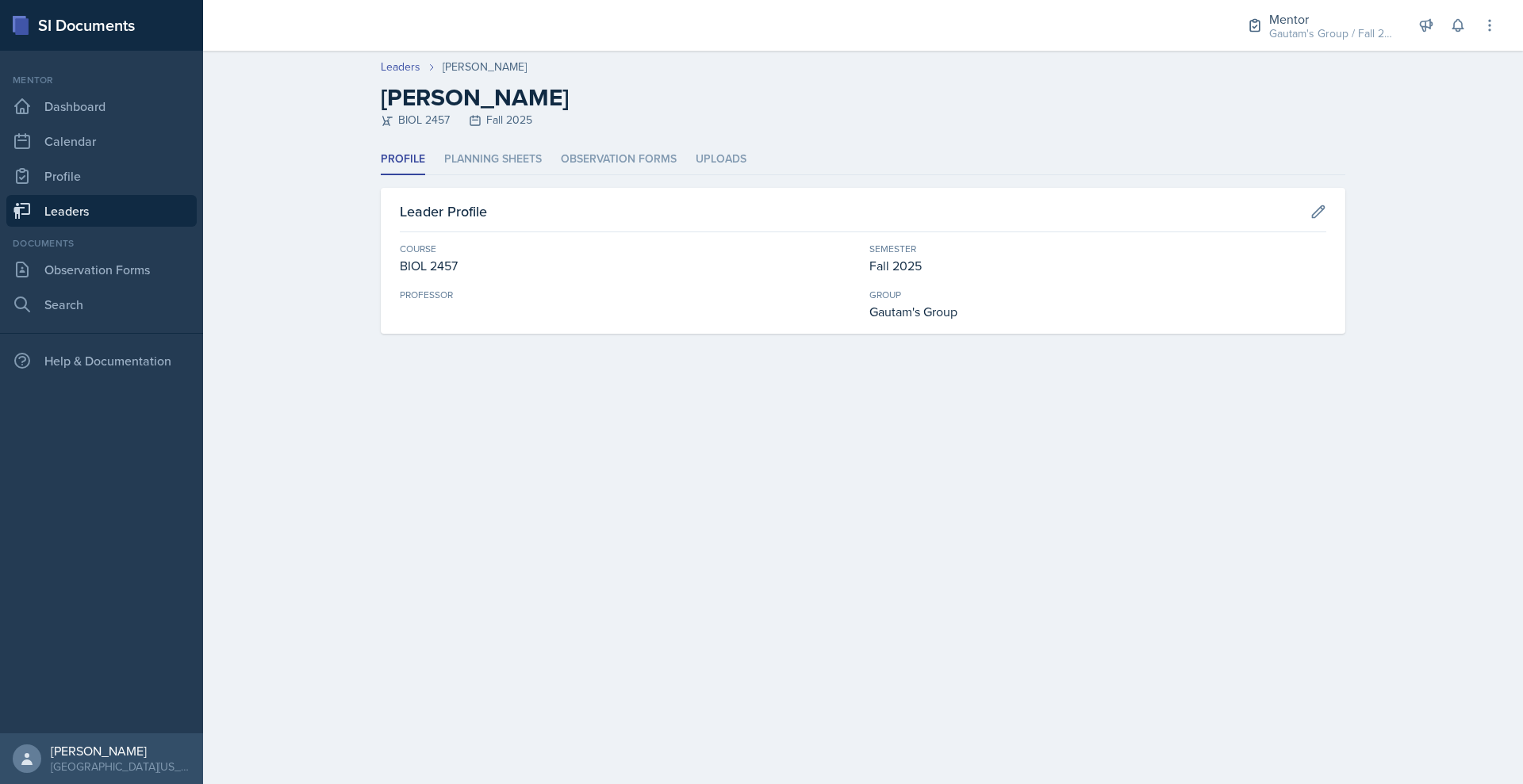
click at [140, 226] on link "Leaders" at bounding box center [101, 210] width 190 height 32
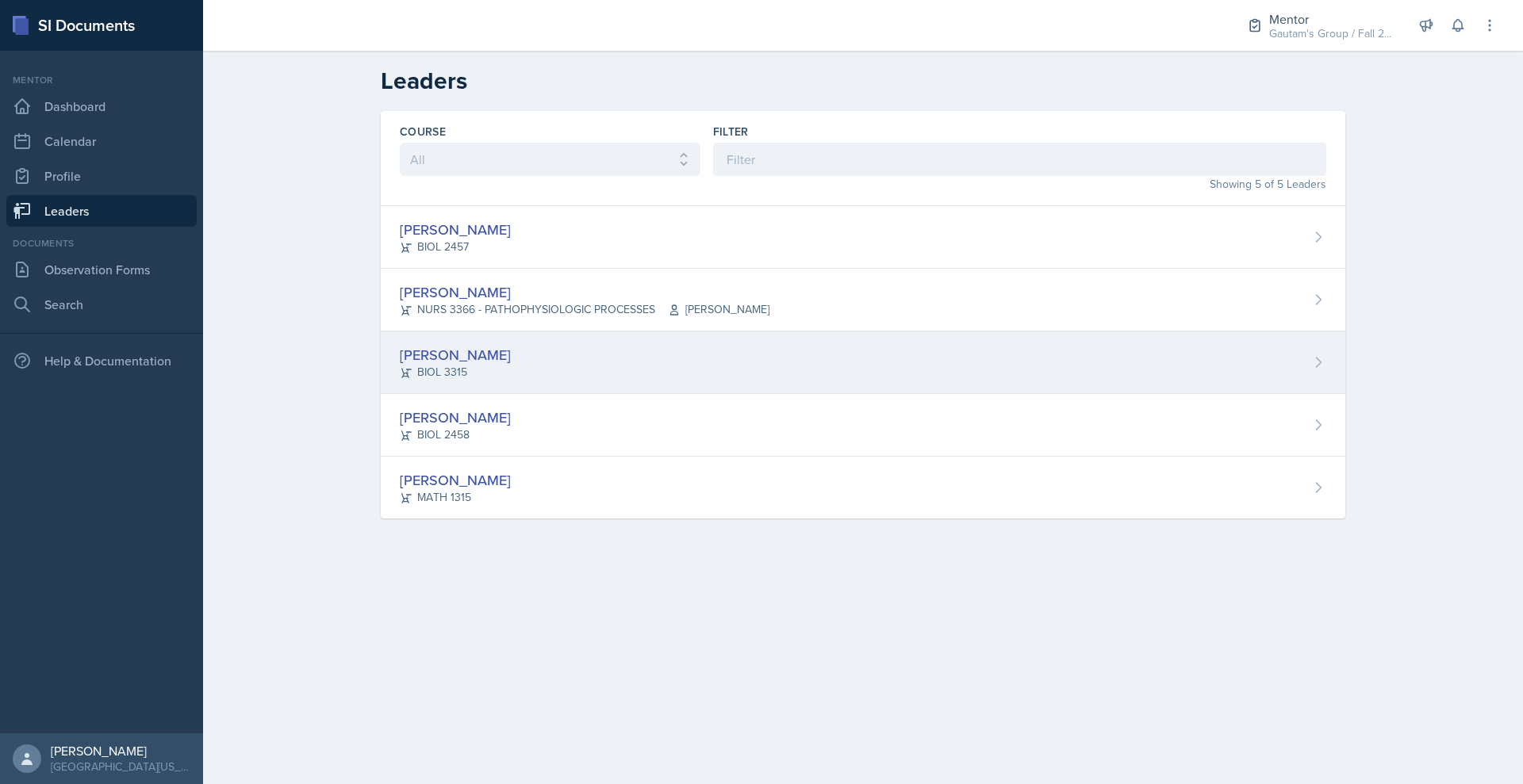
click at [399, 366] on div "[PERSON_NAME]" at bounding box center [455, 355] width 111 height 22
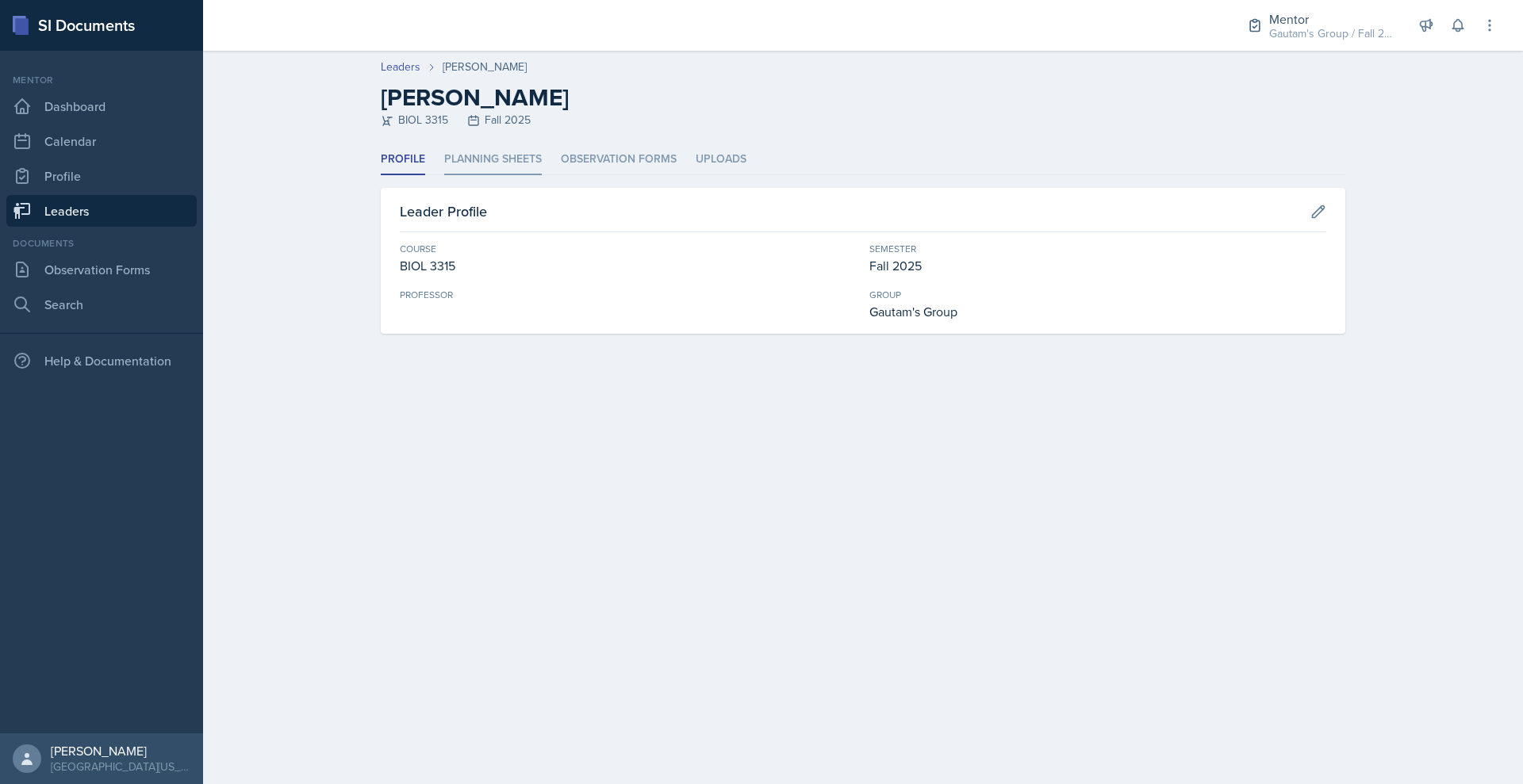
click at [444, 176] on li "Planning Sheets" at bounding box center [492, 160] width 97 height 31
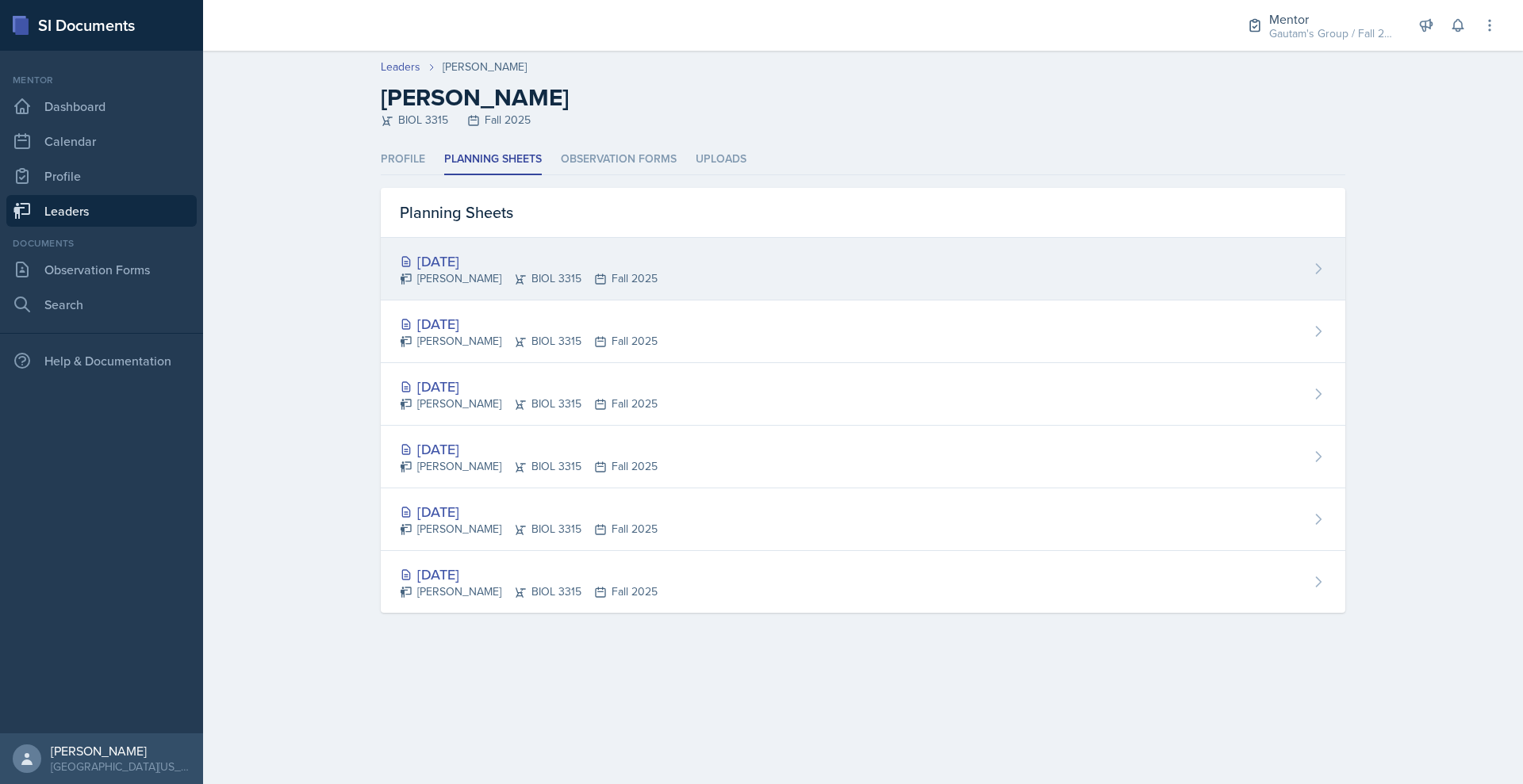
click at [399, 272] on div "[DATE]" at bounding box center [528, 261] width 257 height 22
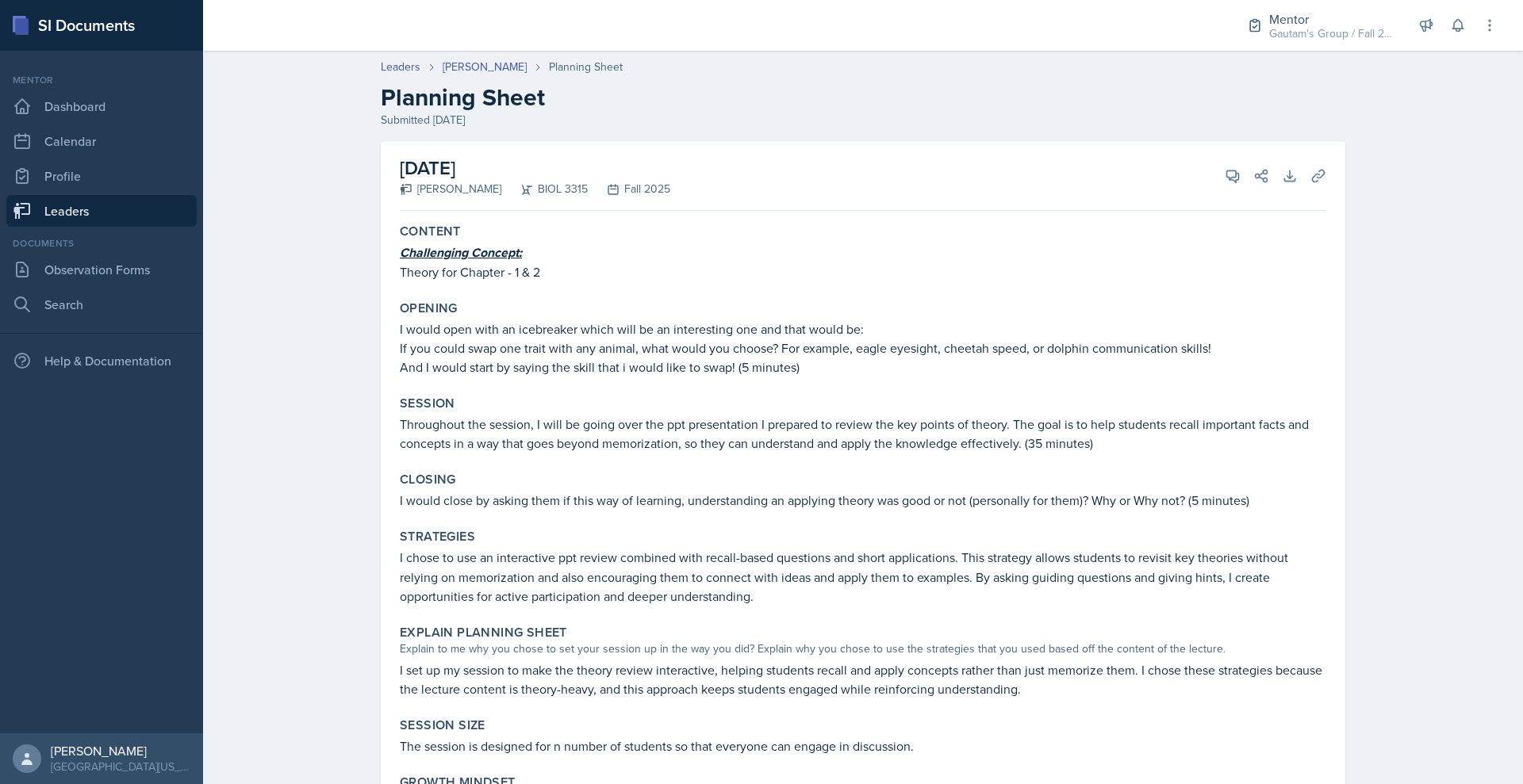
click at [93, 226] on link "Leaders" at bounding box center [101, 210] width 190 height 32
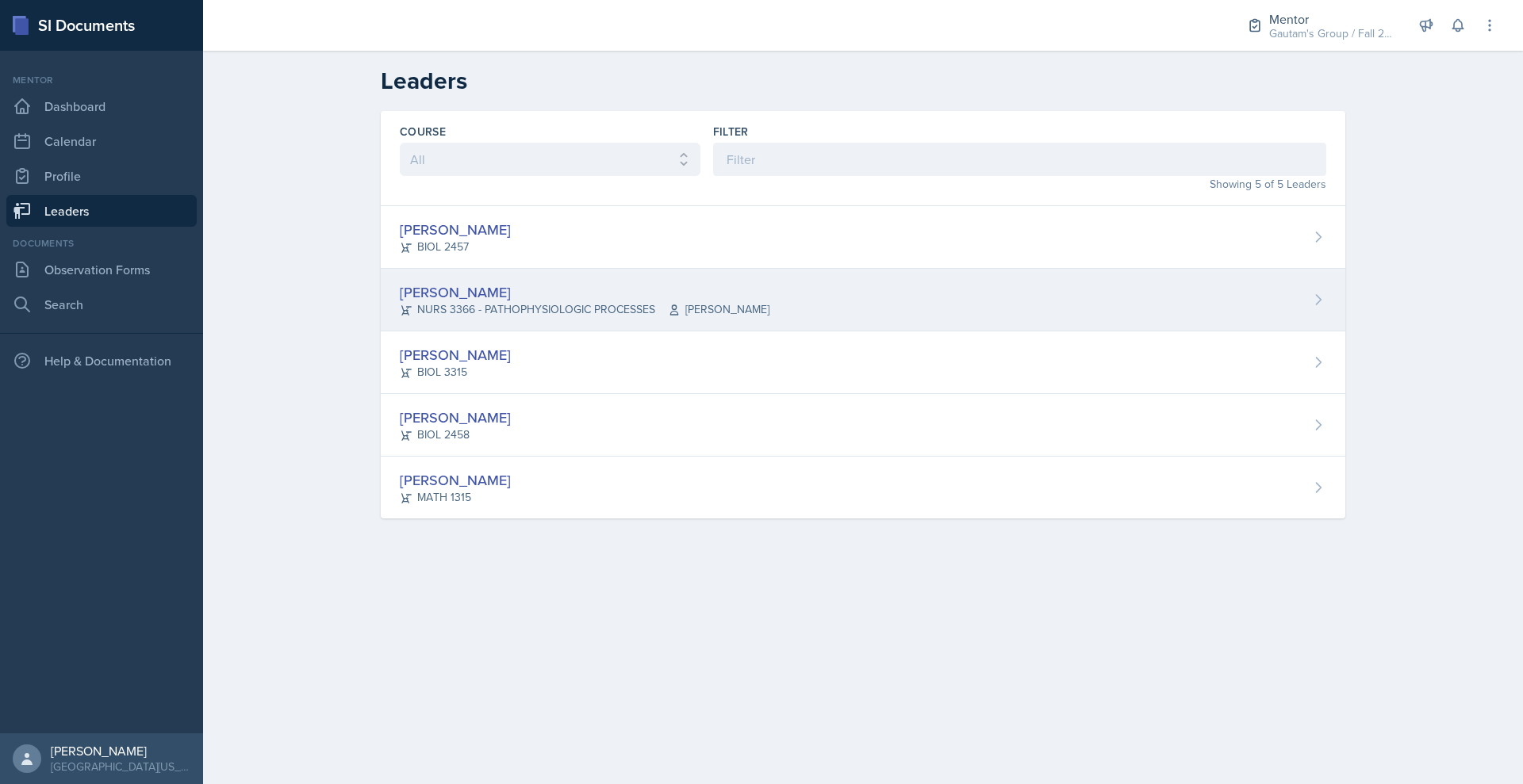
click at [399, 303] on div "[PERSON_NAME]" at bounding box center [584, 292] width 369 height 22
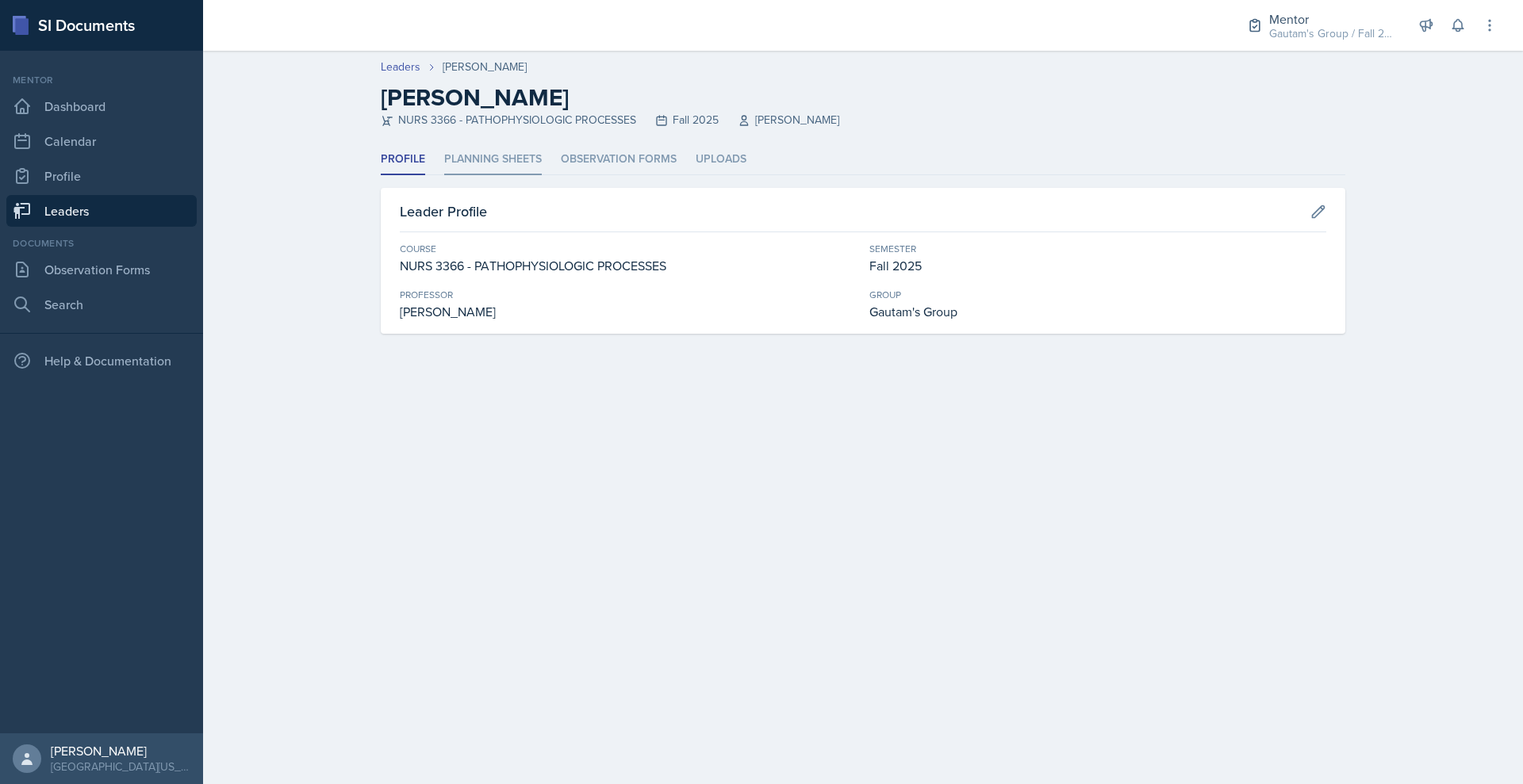
click at [444, 176] on li "Planning Sheets" at bounding box center [492, 160] width 97 height 31
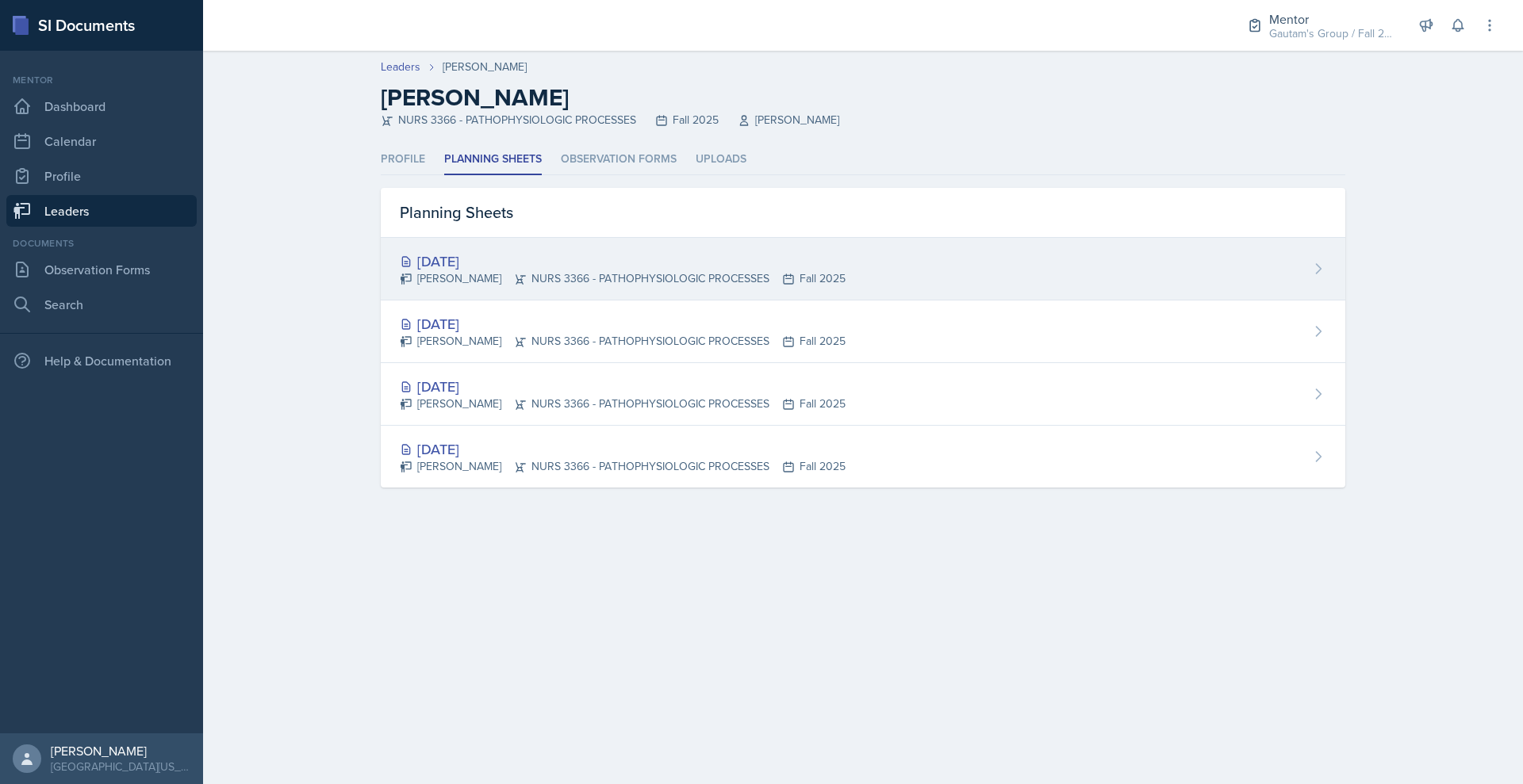
click at [421, 272] on div "[DATE]" at bounding box center [622, 261] width 446 height 22
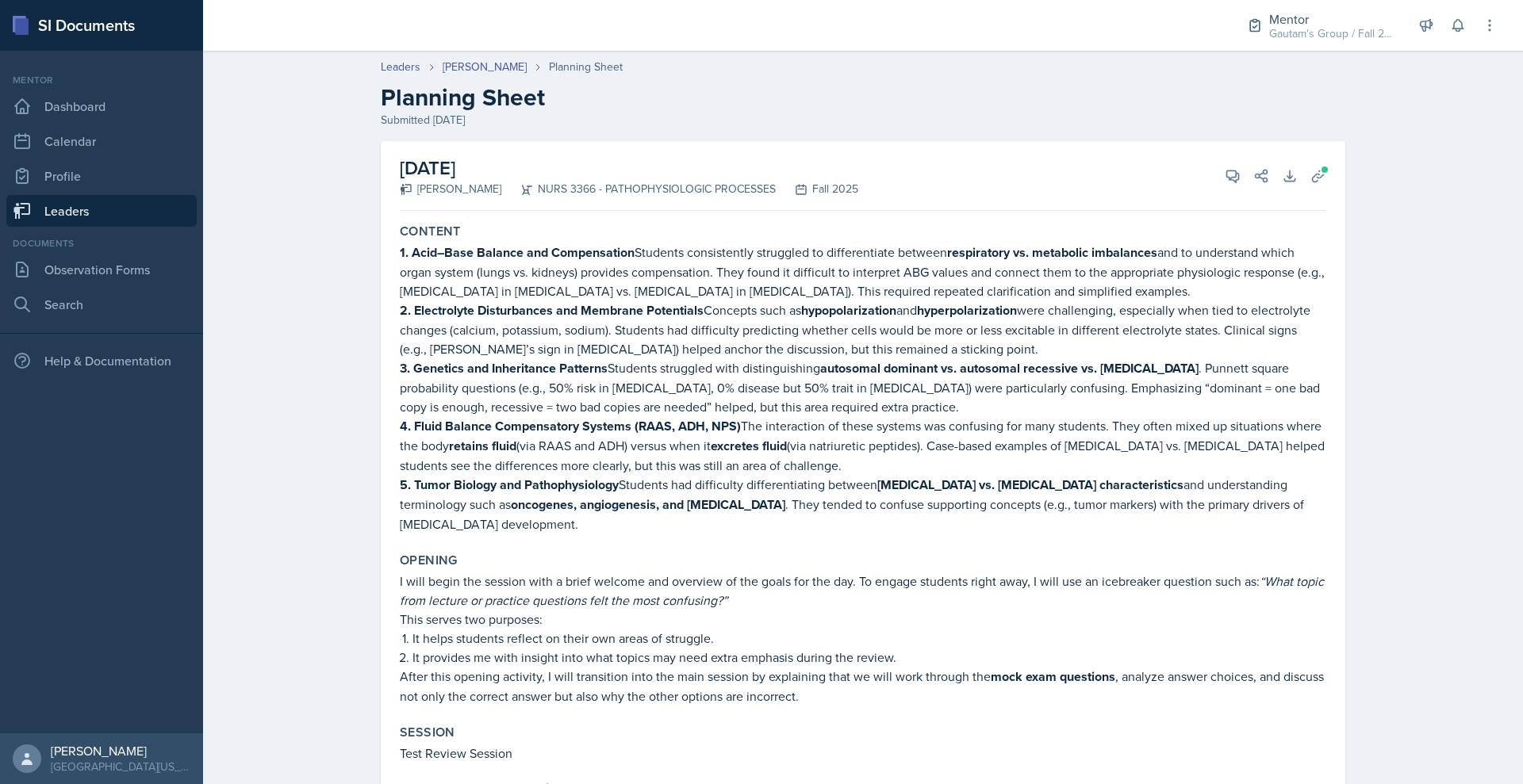
click at [72, 226] on link "Leaders" at bounding box center [101, 210] width 190 height 32
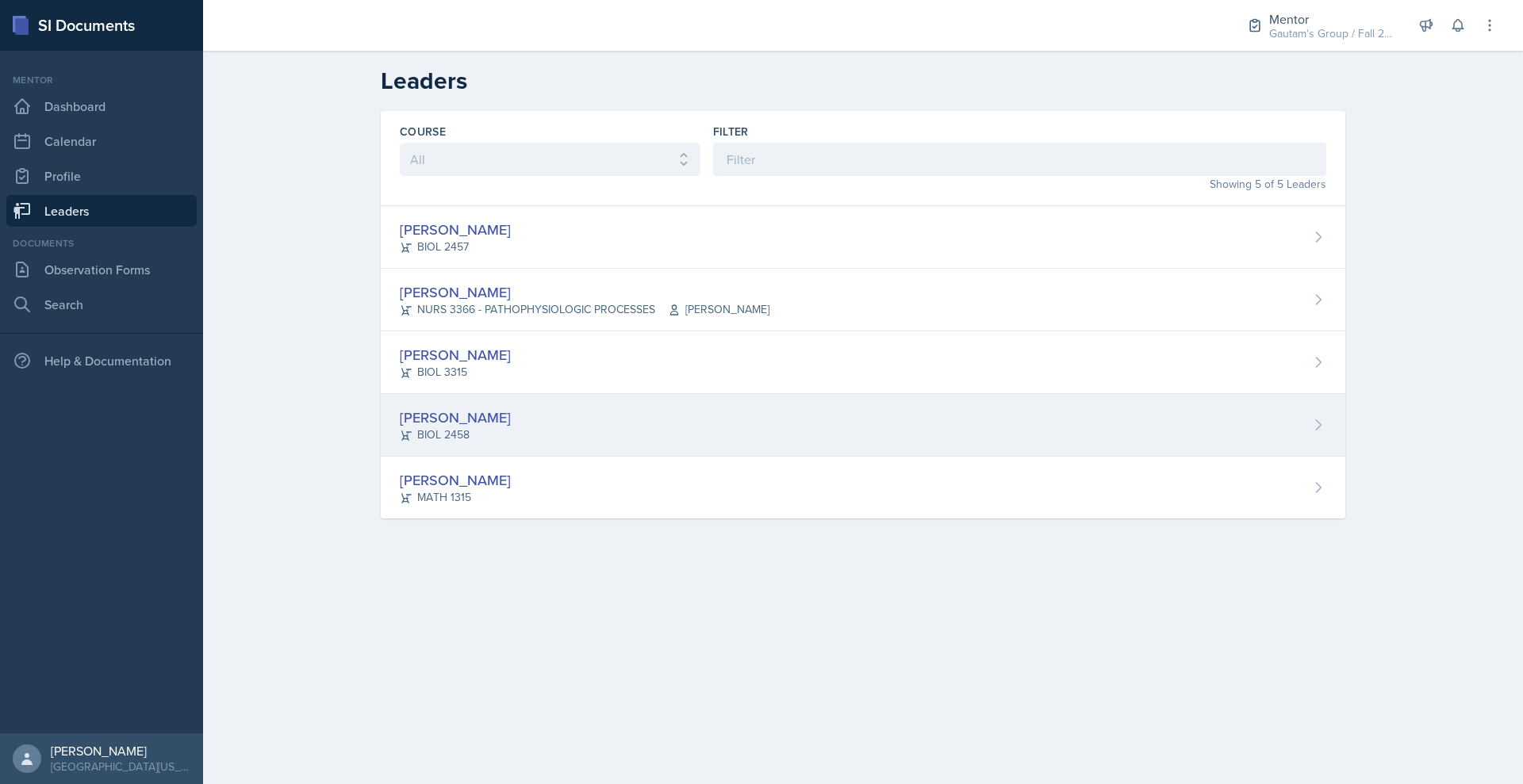
click at [399, 428] on div "[PERSON_NAME]" at bounding box center [455, 417] width 111 height 22
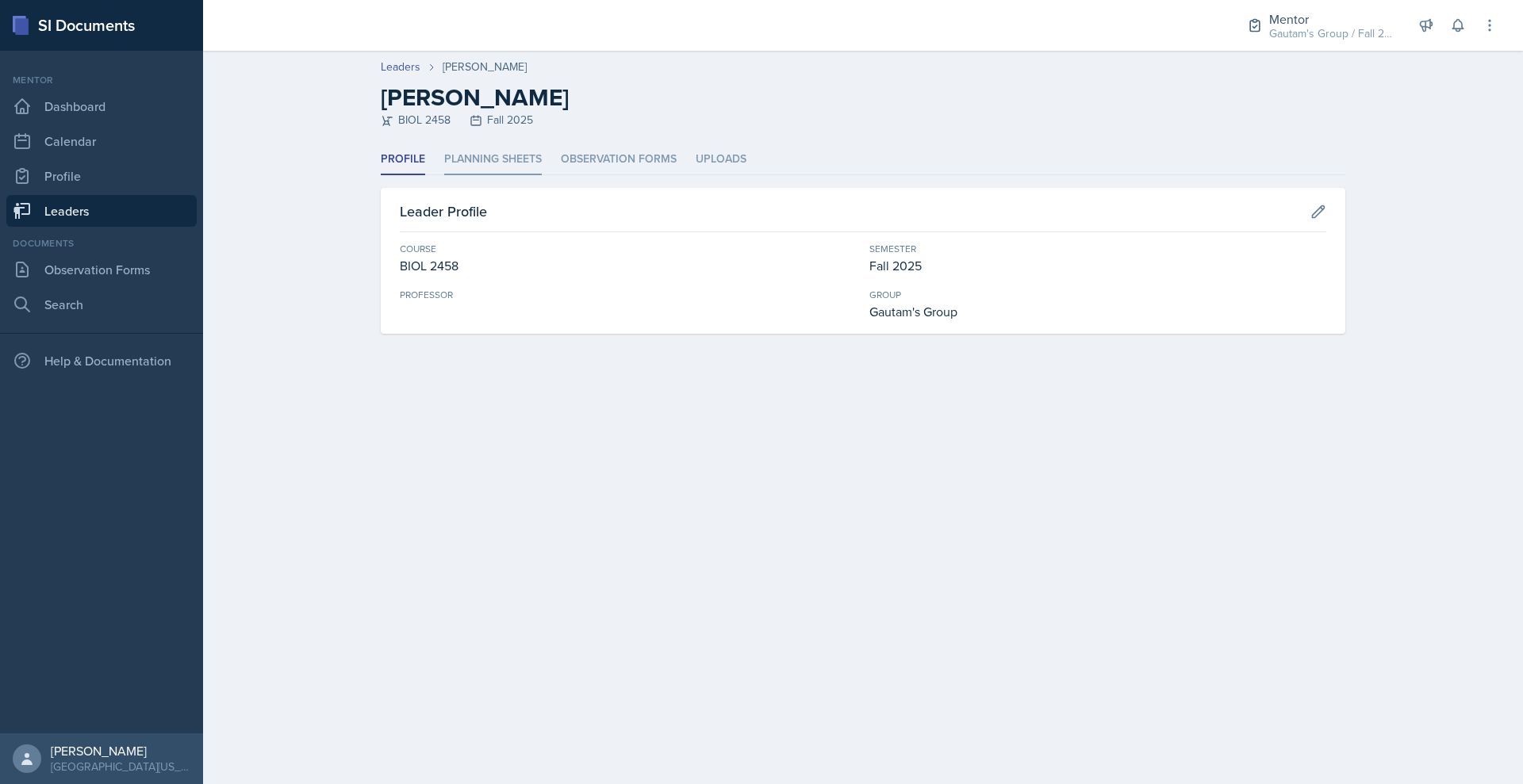
click at [444, 176] on li "Planning Sheets" at bounding box center [492, 160] width 97 height 31
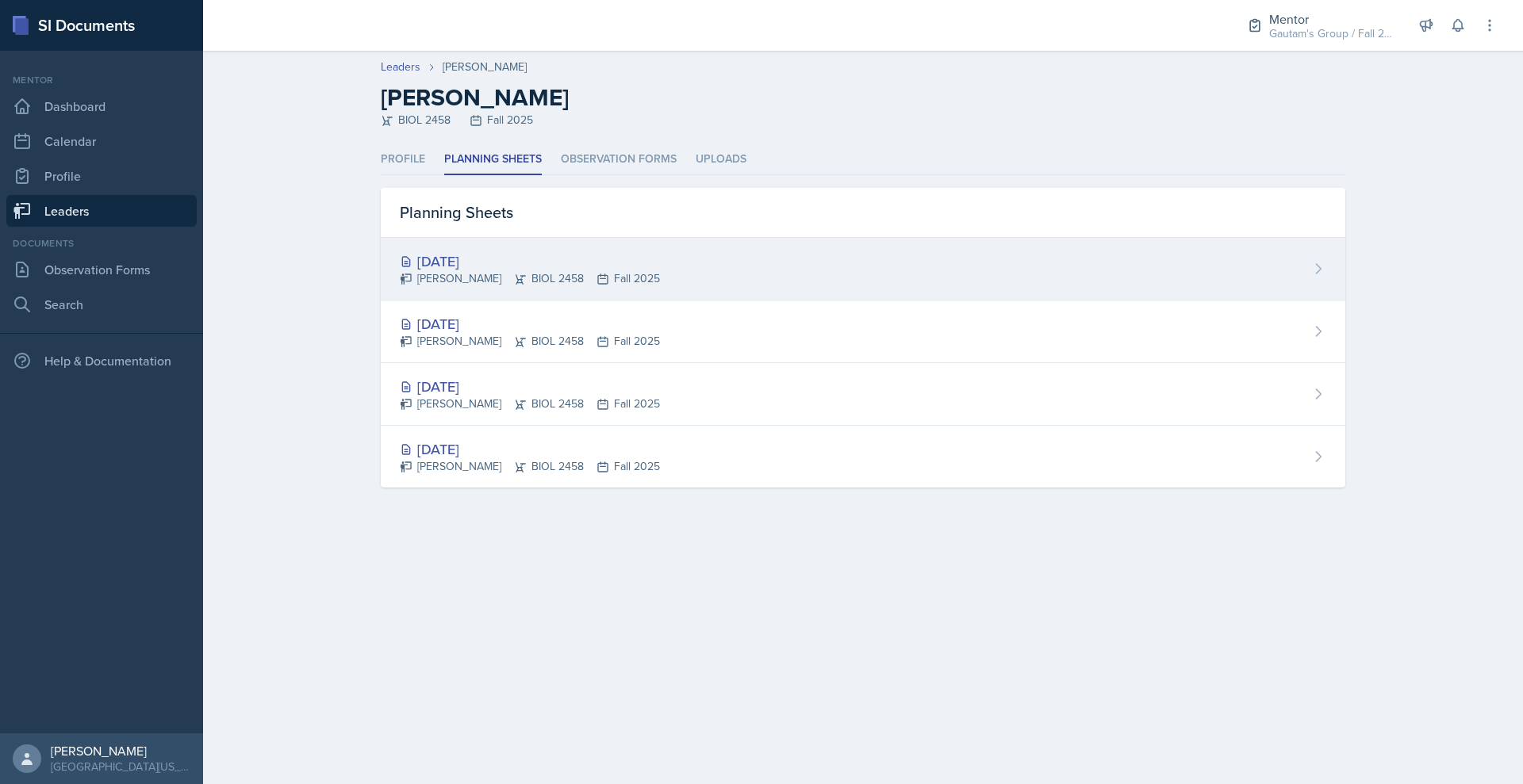
click at [399, 272] on div "[DATE]" at bounding box center [530, 261] width 260 height 22
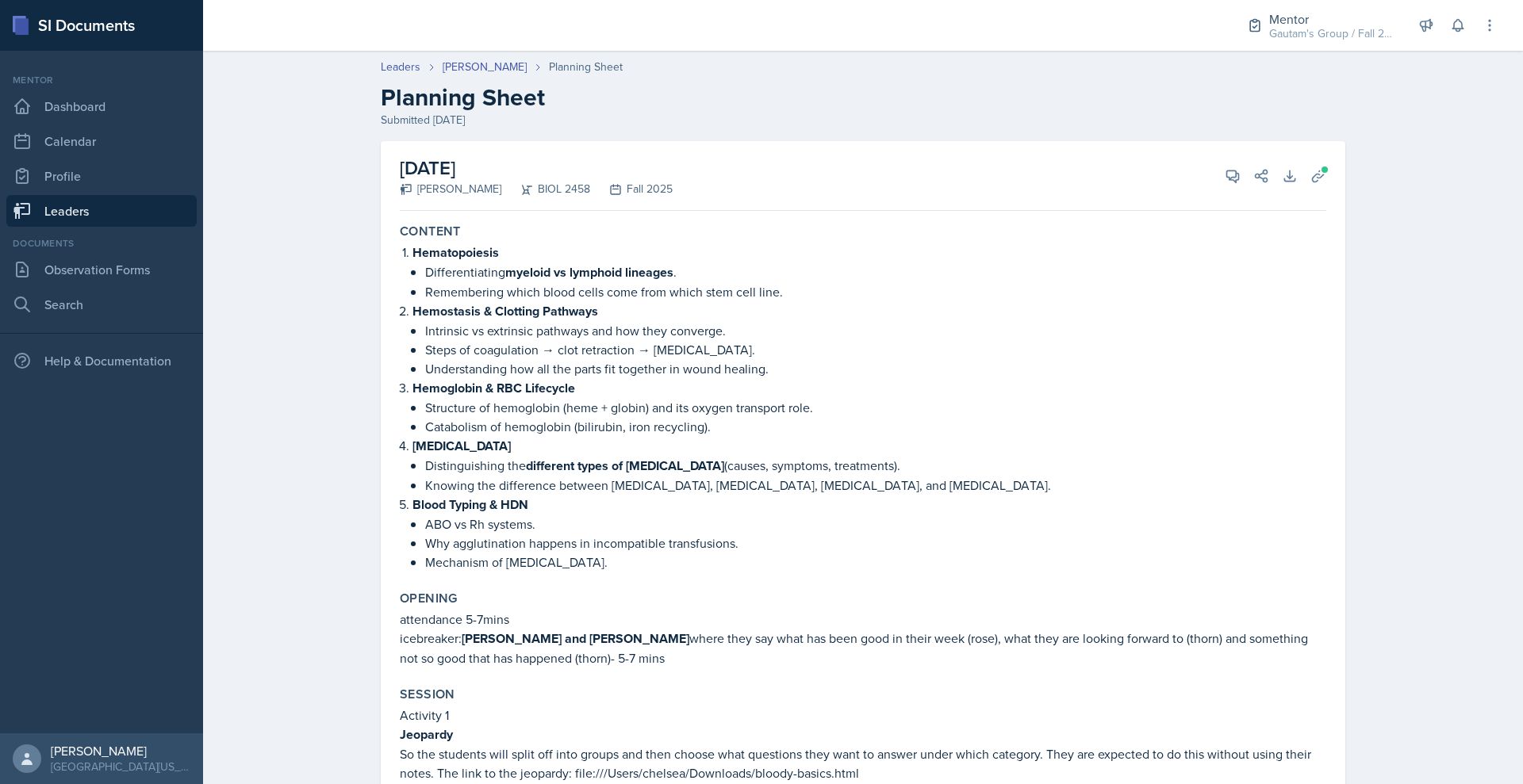
click at [110, 226] on link "Leaders" at bounding box center [101, 210] width 190 height 32
